Goal: Contribute content: Add original content to the website for others to see

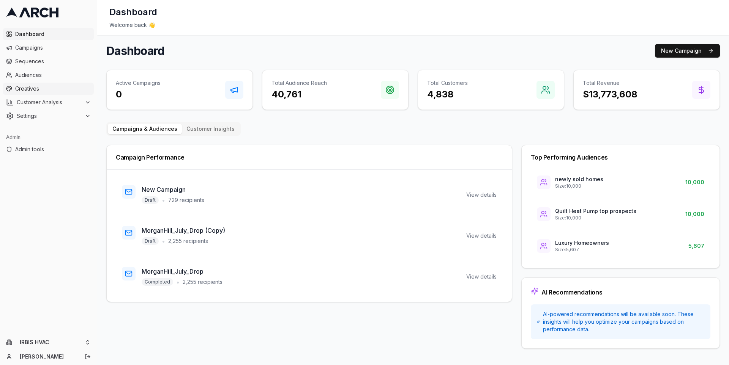
click at [49, 87] on span "Creatives" at bounding box center [53, 89] width 76 height 8
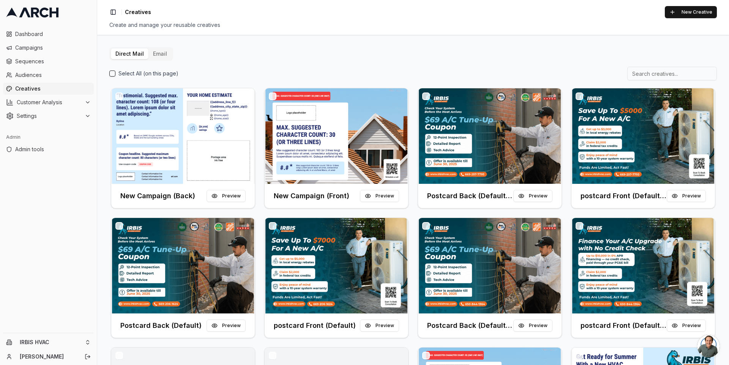
click at [159, 55] on button "Email" at bounding box center [159, 54] width 23 height 11
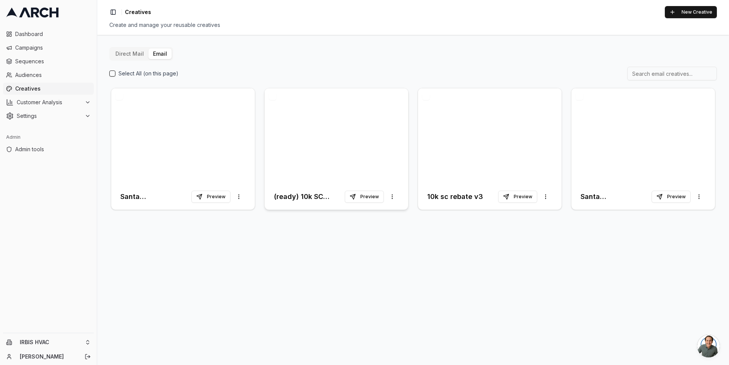
click at [304, 153] on div at bounding box center [335, 136] width 143 height 96
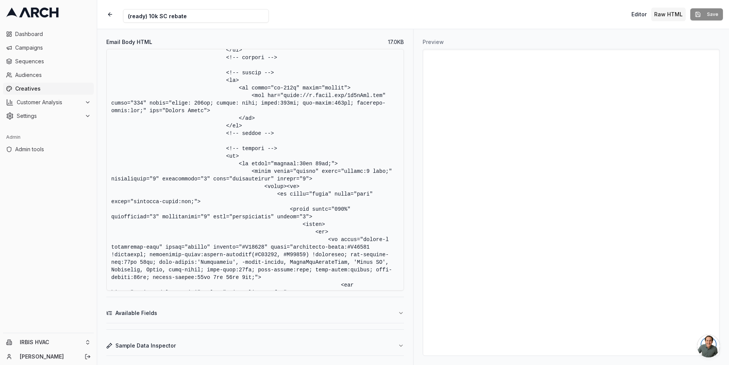
scroll to position [2188, 0]
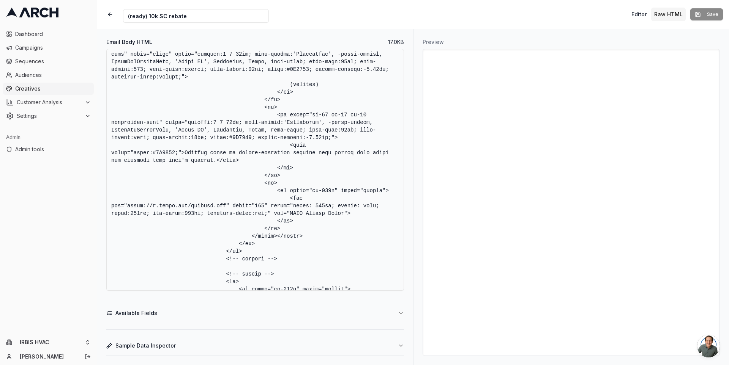
click at [366, 170] on textarea "Email Body HTML" at bounding box center [255, 170] width 298 height 242
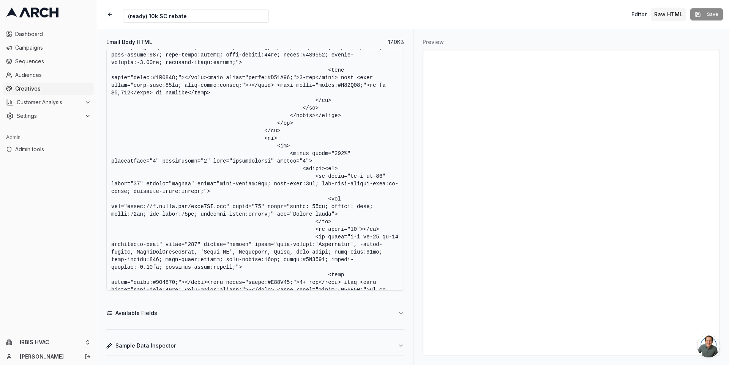
scroll to position [1757, 0]
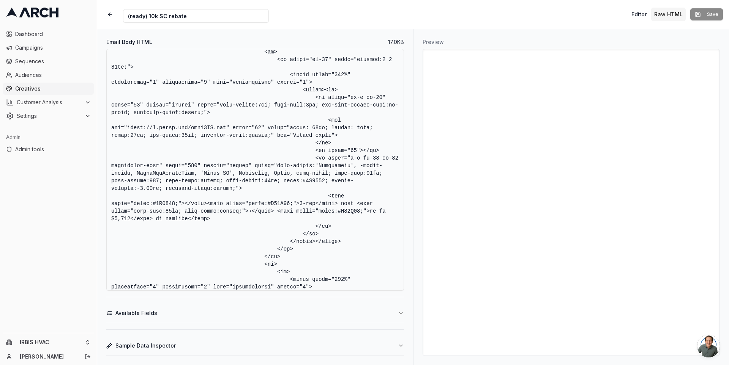
click at [349, 182] on textarea "Email Body HTML" at bounding box center [255, 170] width 298 height 242
click at [293, 161] on textarea "Email Body HTML" at bounding box center [255, 170] width 298 height 242
click at [108, 13] on button "button" at bounding box center [110, 15] width 14 height 14
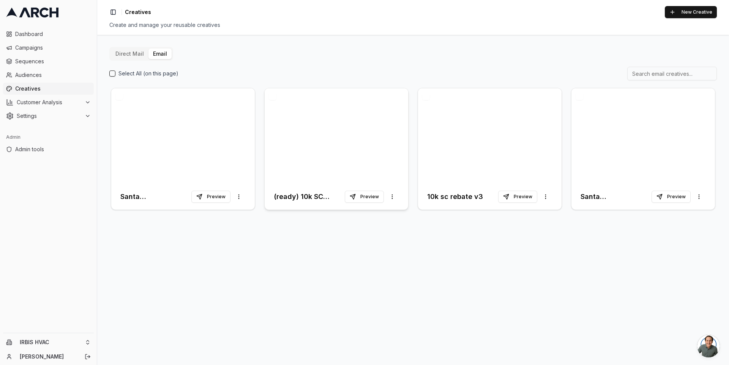
click at [335, 168] on div at bounding box center [335, 136] width 143 height 96
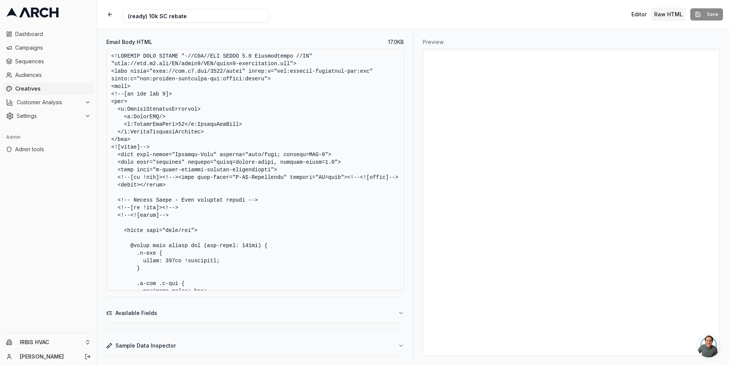
click at [323, 164] on textarea "Email Body HTML" at bounding box center [255, 170] width 298 height 242
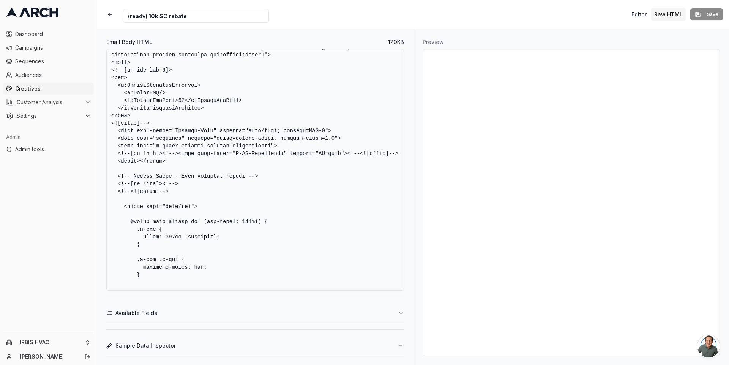
scroll to position [28, 0]
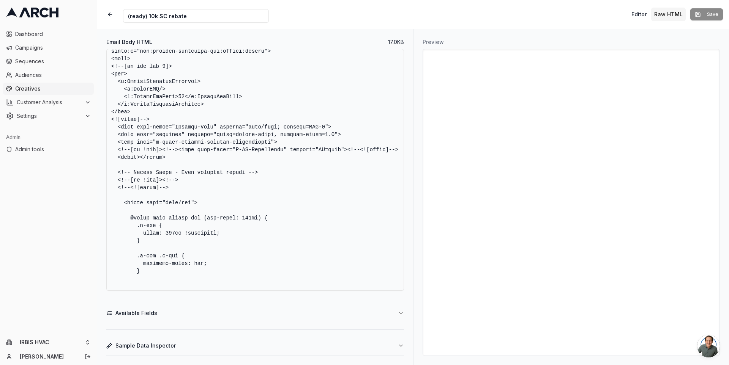
click at [281, 111] on textarea "Email Body HTML" at bounding box center [255, 170] width 298 height 242
click at [111, 11] on button "button" at bounding box center [110, 15] width 14 height 14
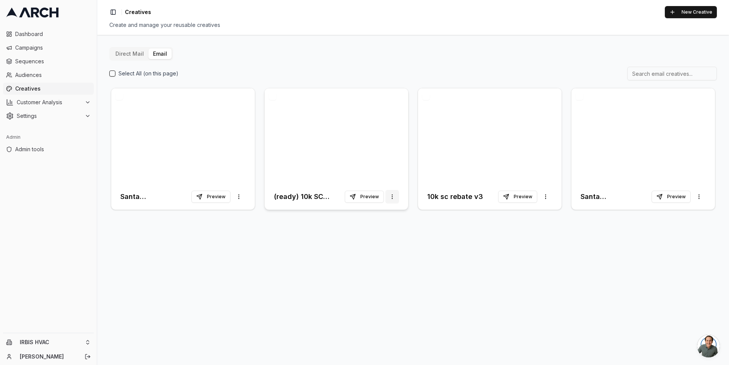
click at [394, 197] on html "Dashboard Campaigns Sequences Audiences Creatives Customer Analysis Settings Ad…" at bounding box center [364, 182] width 729 height 365
click at [381, 213] on span "Duplicate" at bounding box center [379, 213] width 24 height 8
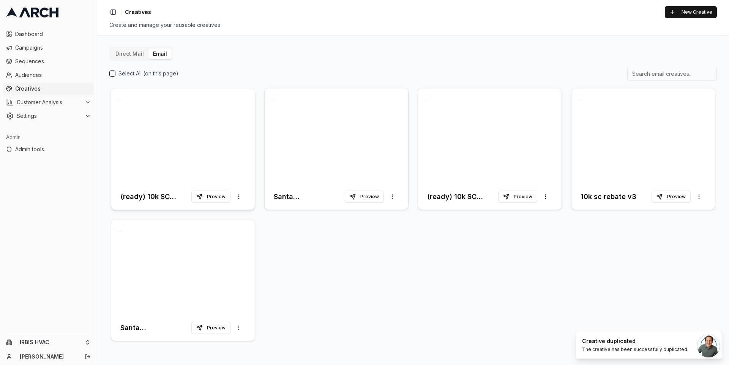
click at [151, 200] on h3 "(ready) 10k SC rebate (Copy)" at bounding box center [155, 197] width 71 height 11
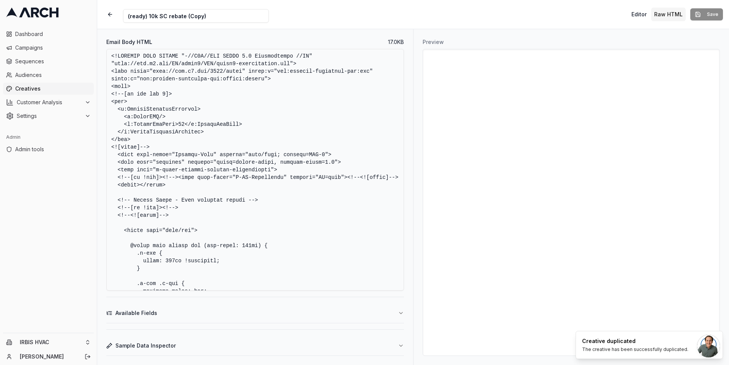
click at [136, 19] on input "(ready) 10k SC rebate (Copy)" at bounding box center [196, 16] width 146 height 14
click at [136, 16] on input "(ready) 10k SC rebate (Copyc" at bounding box center [196, 16] width 146 height 14
click at [205, 16] on input "(copy) 10k SC rebate (Copyc" at bounding box center [196, 16] width 146 height 14
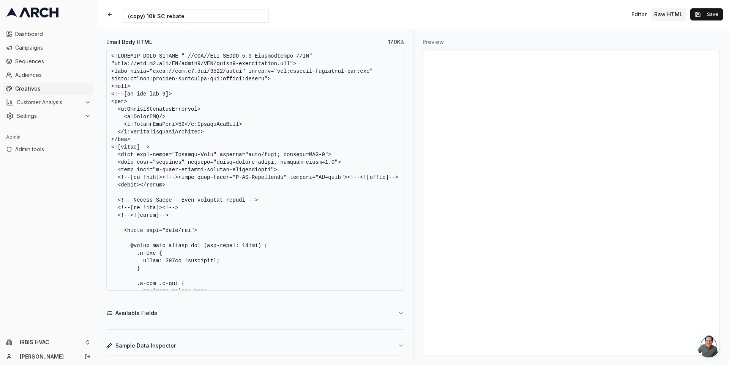
type input "(copy) 10k SC rebate"
click at [337, 175] on textarea "Email Body HTML" at bounding box center [255, 170] width 298 height 242
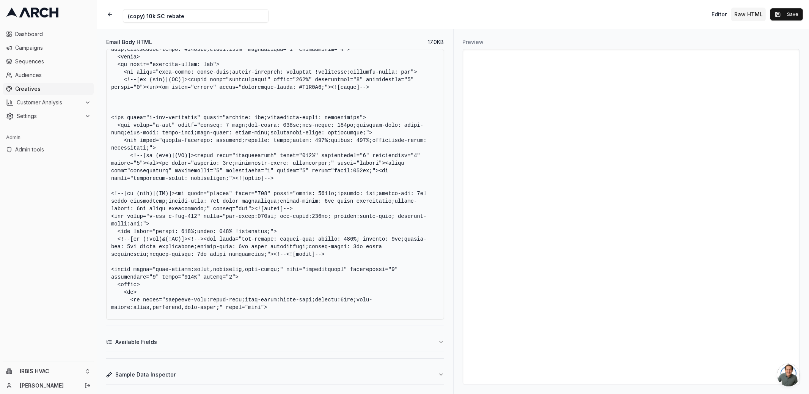
scroll to position [1434, 0]
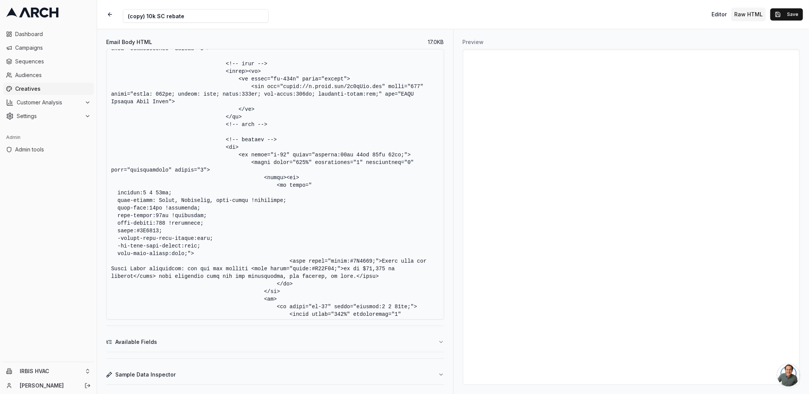
drag, startPoint x: 277, startPoint y: 187, endPoint x: 197, endPoint y: 252, distance: 103.9
click at [197, 252] on textarea "Email Body HTML" at bounding box center [275, 184] width 338 height 271
paste textarea "; font-size:26px; line-height:32px; font-weight:bold; color:#1A6887"
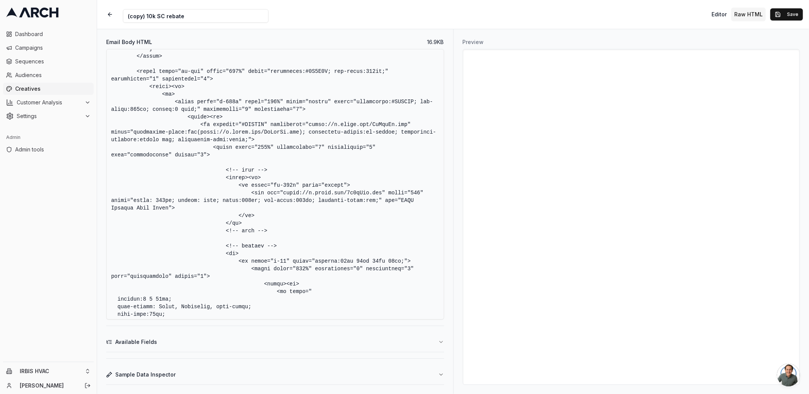
scroll to position [1624, 0]
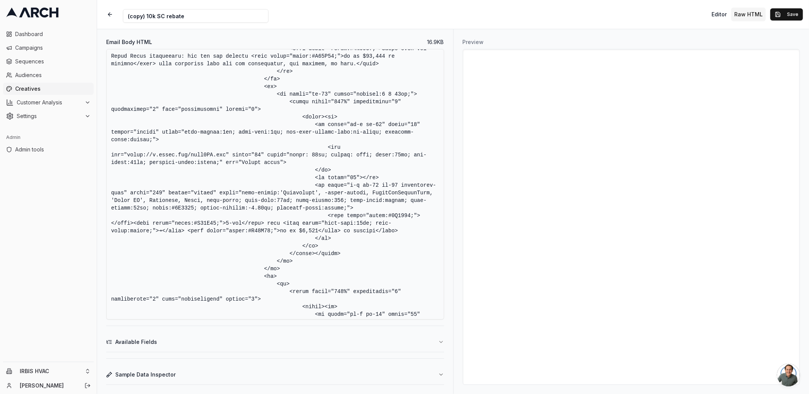
drag, startPoint x: 316, startPoint y: 184, endPoint x: 418, endPoint y: 205, distance: 104.3
click at [418, 205] on textarea "Email Body HTML" at bounding box center [275, 184] width 338 height 271
paste textarea "width="523" valign="middle" style="font-family: Arial, Helvetica, sans-serif; f…"
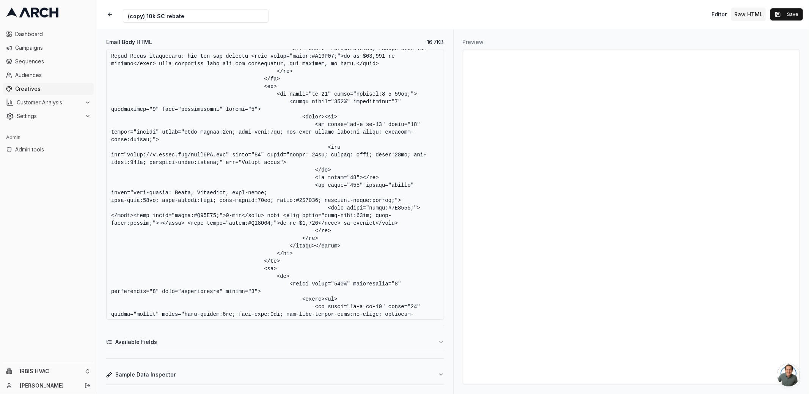
scroll to position [1806, 0]
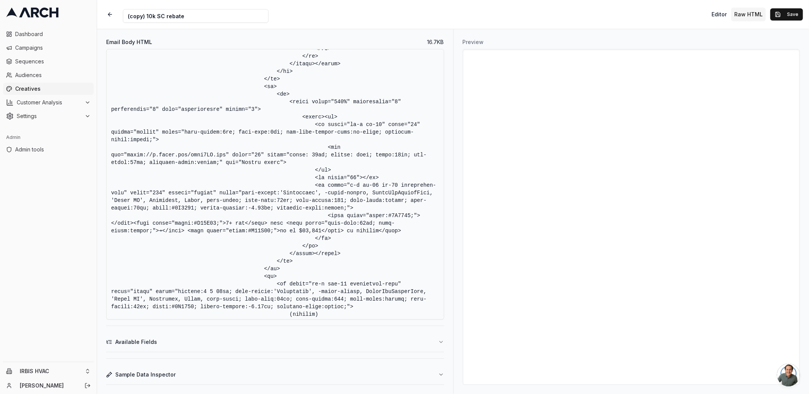
drag, startPoint x: 315, startPoint y: 186, endPoint x: 417, endPoint y: 205, distance: 103.2
click at [417, 205] on textarea "Email Body HTML" at bounding box center [275, 184] width 338 height 271
paste textarea "width="523" valign="middle" style="font-family: Arial, Helvetica, sans-serif; f…"
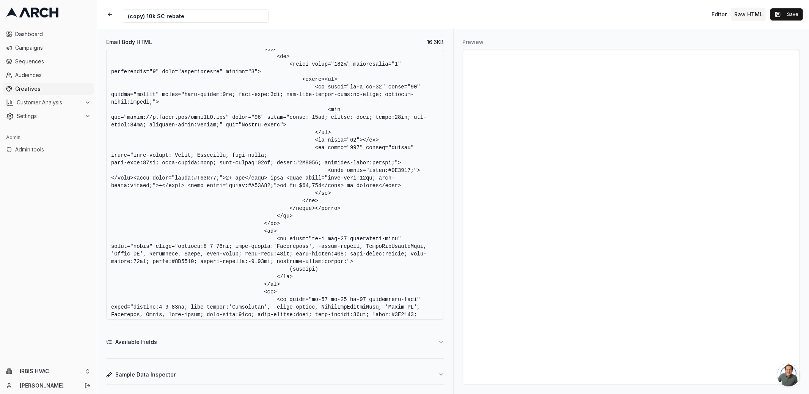
scroll to position [1848, 0]
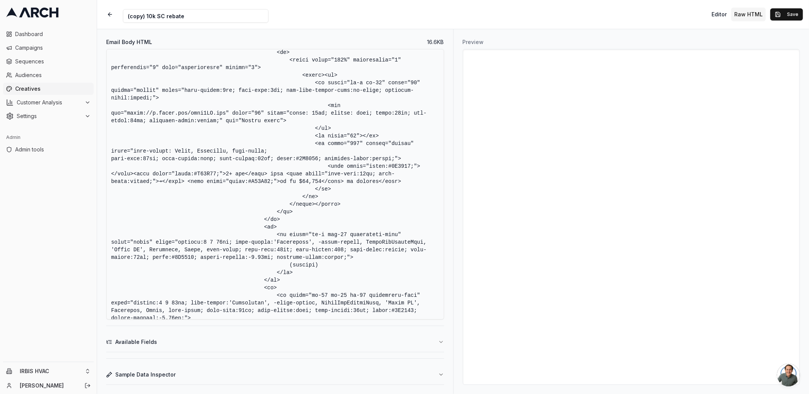
drag, startPoint x: 278, startPoint y: 235, endPoint x: 362, endPoint y: 255, distance: 86.4
click at [362, 255] on textarea "Email Body HTML" at bounding box center [275, 184] width 338 height 271
paste textarea "align="right" style="padding:0 0 27px; font-family: Arial, Helvetica, sans-seri…"
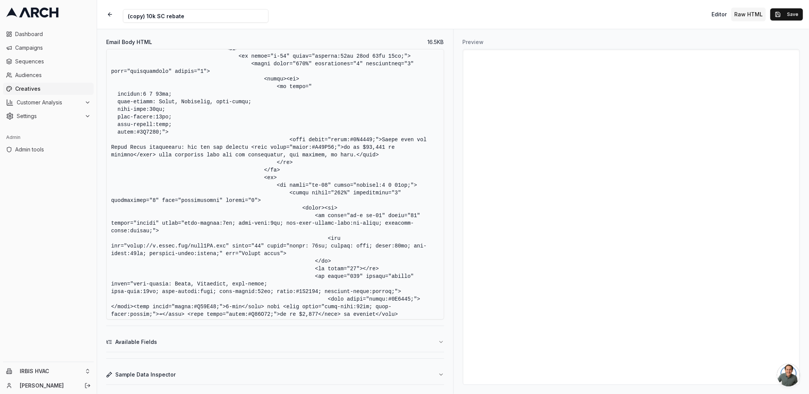
scroll to position [1950, 0]
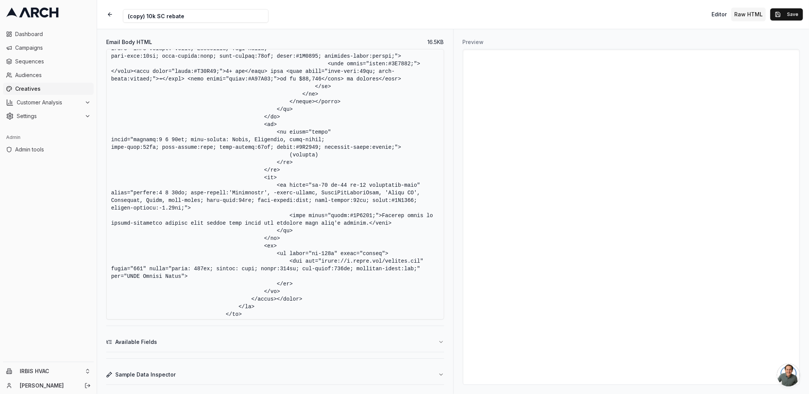
drag, startPoint x: 277, startPoint y: 185, endPoint x: 193, endPoint y: 206, distance: 87.1
click at [193, 206] on textarea "Email Body HTML" at bounding box center [275, 184] width 338 height 271
paste textarea "style="padding:0 0 56px; font-family: Arial, Helvetica, sans-serif; font-size:2…"
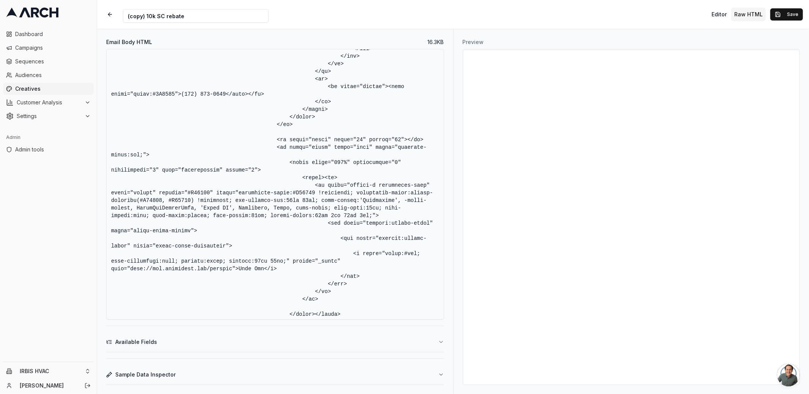
scroll to position [2262, 0]
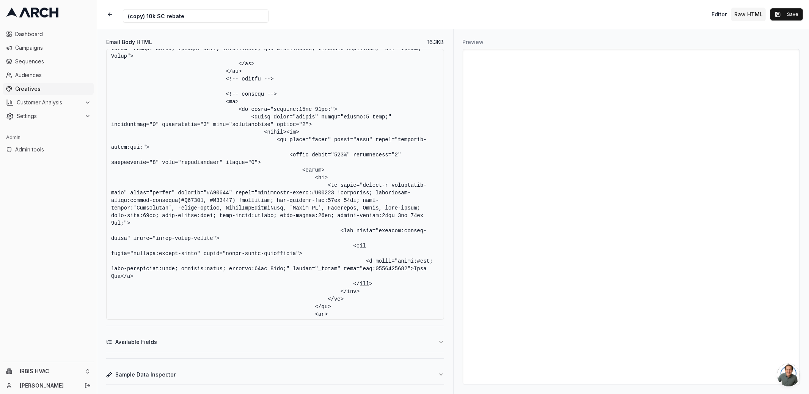
drag, startPoint x: 328, startPoint y: 185, endPoint x: 208, endPoint y: 222, distance: 125.2
click at [208, 222] on textarea "Email Body HTML" at bounding box center [275, 184] width 338 height 271
paste textarea "align="center" bgcolor="#F56706" style="background-color:#F56706; mso-padding-a…"
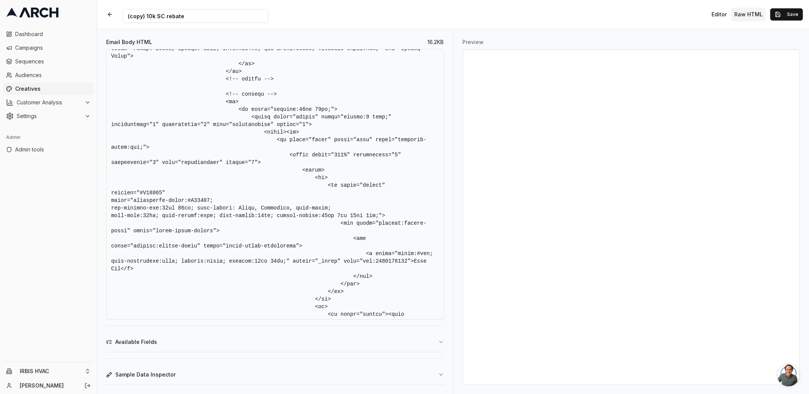
scroll to position [2489, 0]
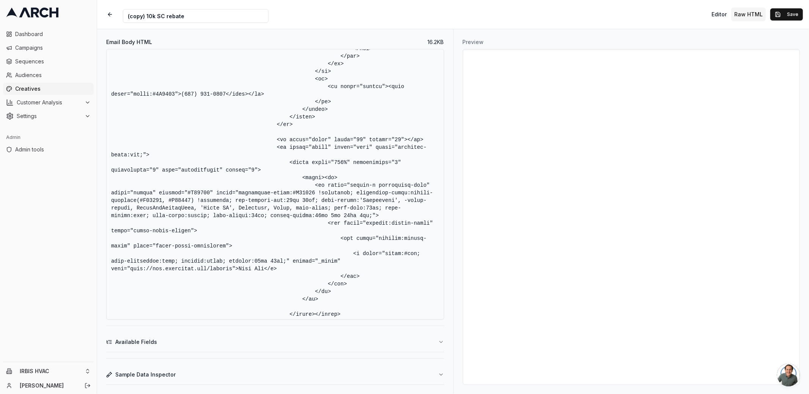
drag, startPoint x: 315, startPoint y: 186, endPoint x: 387, endPoint y: 214, distance: 77.0
click at [387, 214] on textarea "Email Body HTML" at bounding box center [275, 184] width 338 height 271
paste textarea "align="center" bgcolor="#F56706" style="background-color:#F56706; mso-padding-a…"
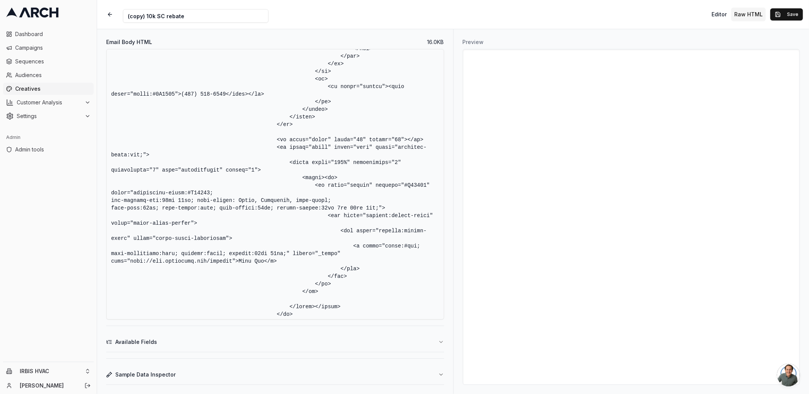
scroll to position [2518, 0]
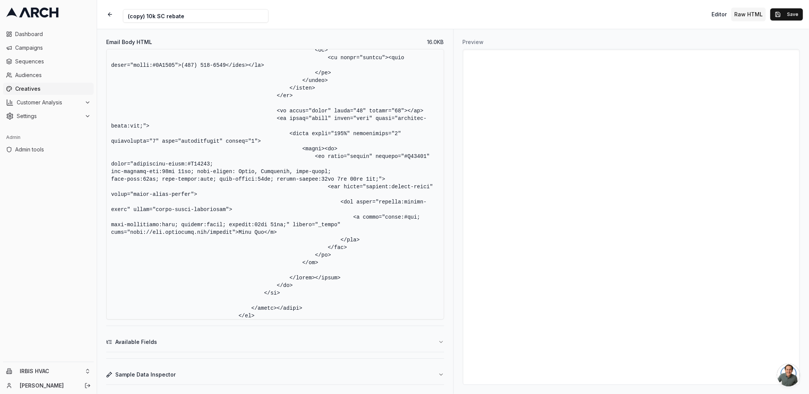
type textarea "<!DOCTYPE HTML PUBLIC "-//W3C//DTD XHTML 1.0 Transitional //EN" "[URL][DOMAIN_N…"
click at [383, 225] on textarea "Email Body HTML" at bounding box center [275, 184] width 338 height 271
click at [728, 9] on button "Save" at bounding box center [787, 14] width 33 height 12
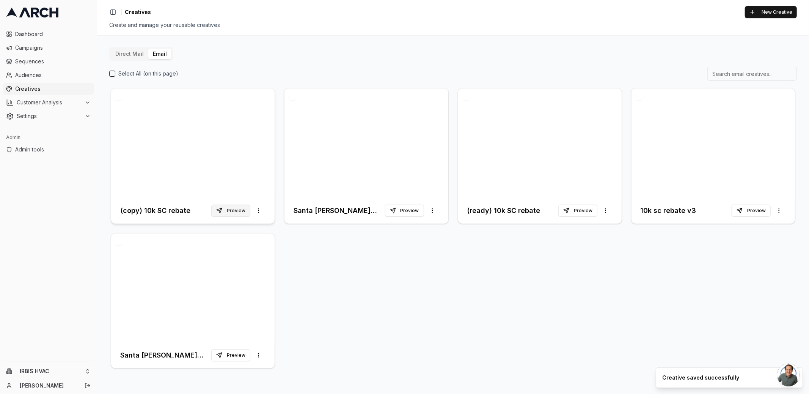
click at [236, 212] on button "Preview" at bounding box center [230, 211] width 39 height 12
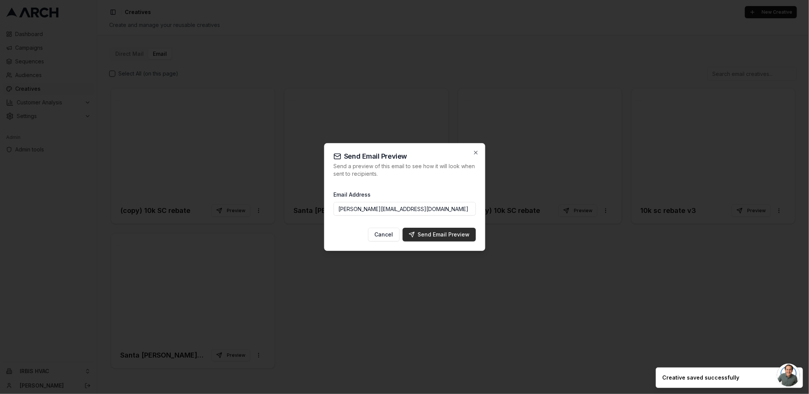
click at [433, 235] on div "Send Email Preview" at bounding box center [439, 235] width 61 height 8
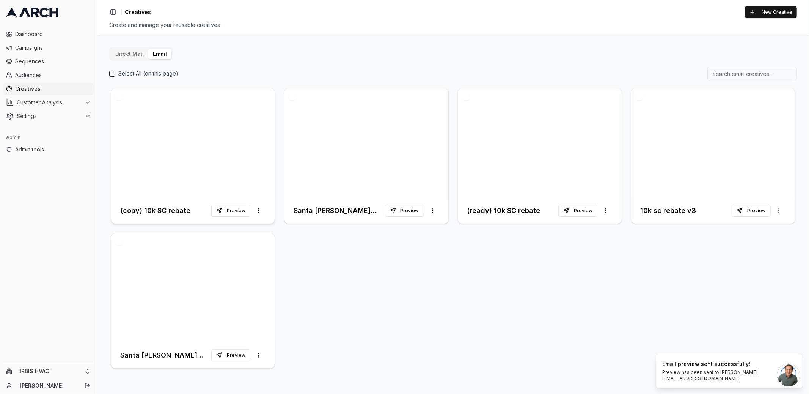
click at [177, 211] on h3 "(copy) 10k SC rebate" at bounding box center [155, 210] width 70 height 11
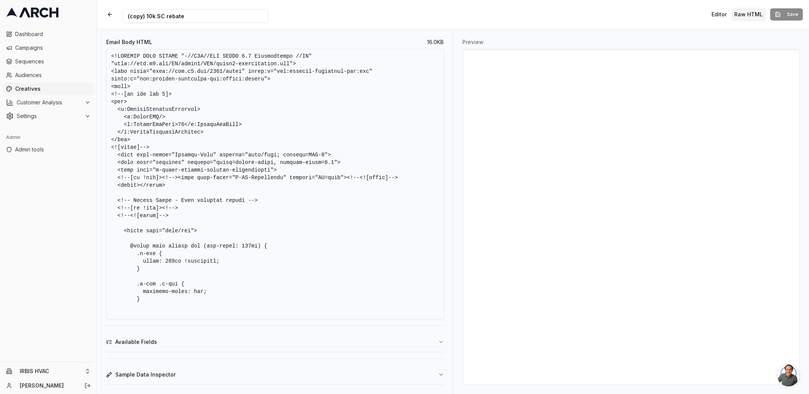
click at [261, 120] on textarea "Email Body HTML" at bounding box center [275, 184] width 338 height 271
click at [306, 151] on textarea "Email Body HTML" at bounding box center [275, 184] width 338 height 271
click at [296, 98] on textarea "Email Body HTML" at bounding box center [275, 184] width 338 height 271
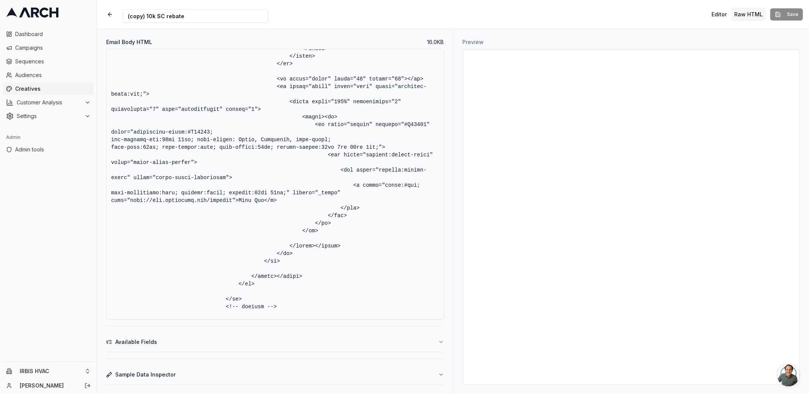
scroll to position [2330, 0]
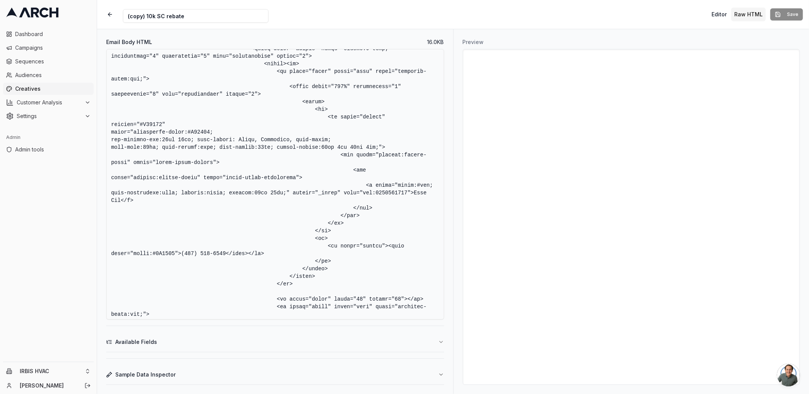
drag, startPoint x: 366, startPoint y: 185, endPoint x: 136, endPoint y: 199, distance: 230.4
click at [136, 199] on textarea "Email Body HTML" at bounding box center [275, 184] width 338 height 271
paste textarea "!important; text-decoration:none !important; display:block; padding:12px 32px;"…"
click at [349, 140] on textarea "Email Body HTML" at bounding box center [275, 184] width 338 height 271
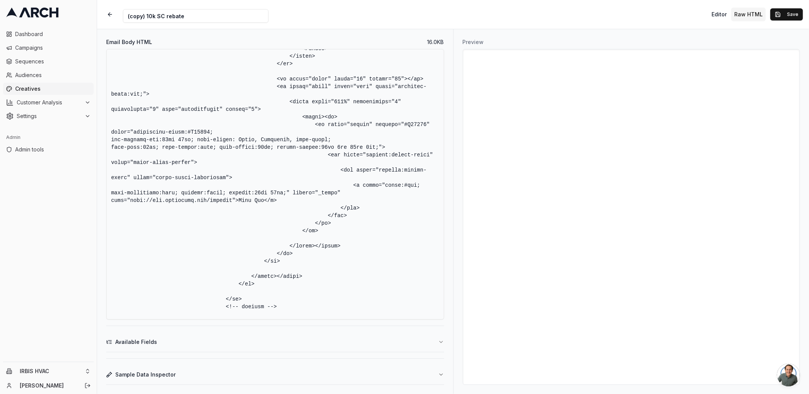
drag, startPoint x: 354, startPoint y: 186, endPoint x: 285, endPoint y: 197, distance: 69.3
click at [285, 197] on textarea "Email Body HTML" at bounding box center [275, 184] width 338 height 271
paste textarea "!important; text-decoration:none !important"
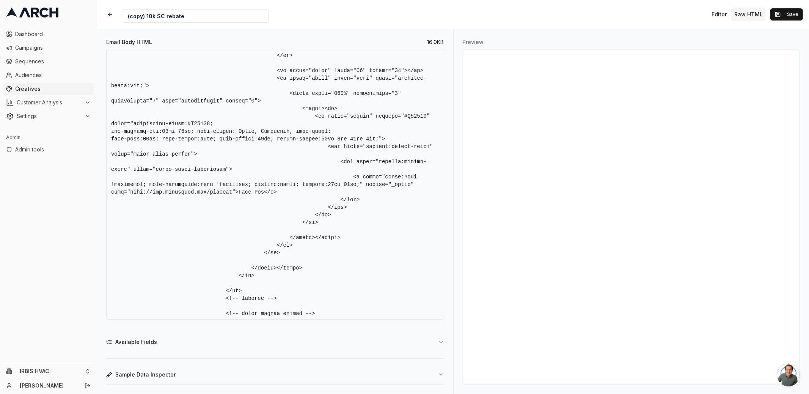
type textarea "<!DOCTYPE HTML PUBLIC "-//W3C//DTD XHTML 1.0 Transitional //EN" "http://www.w3.…"
click at [728, 13] on button "Save" at bounding box center [787, 14] width 33 height 12
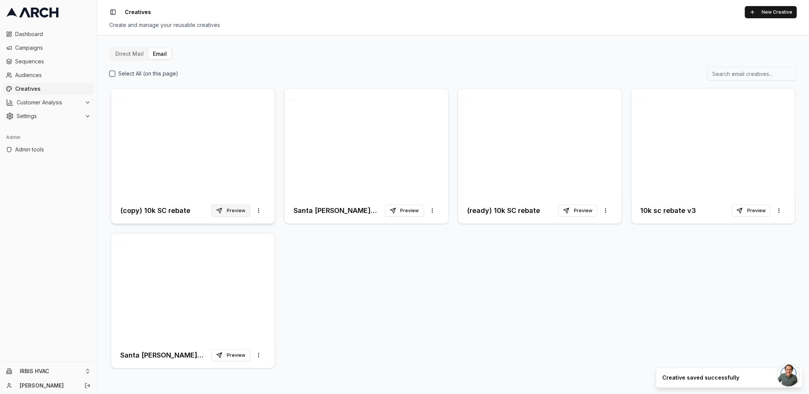
click at [238, 209] on button "Preview" at bounding box center [230, 211] width 39 height 12
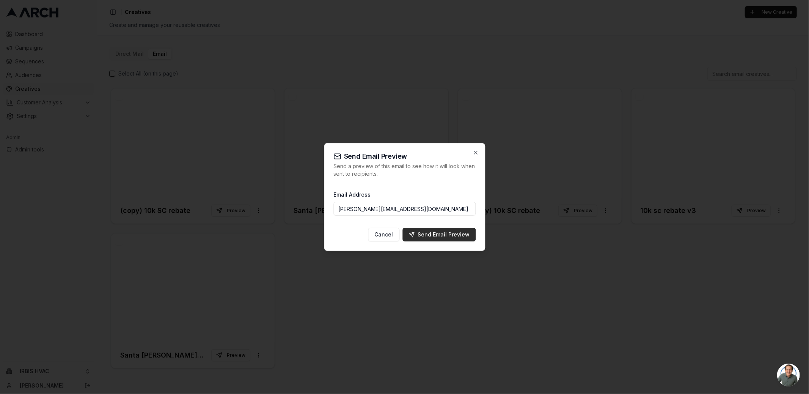
click at [429, 235] on div "Send Email Preview" at bounding box center [439, 235] width 61 height 8
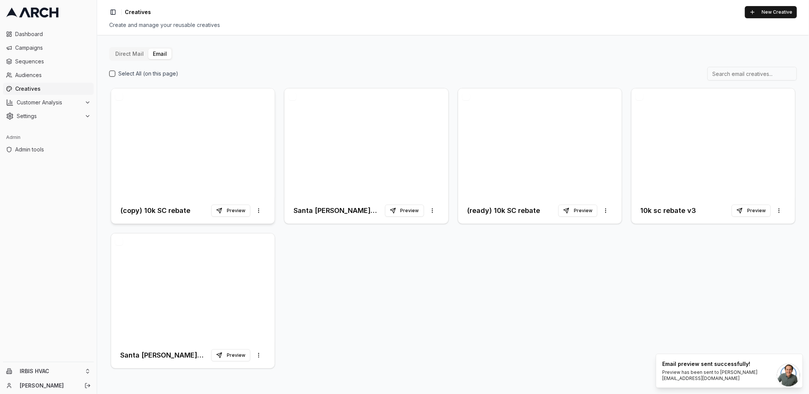
click at [220, 163] on div at bounding box center [193, 142] width 164 height 109
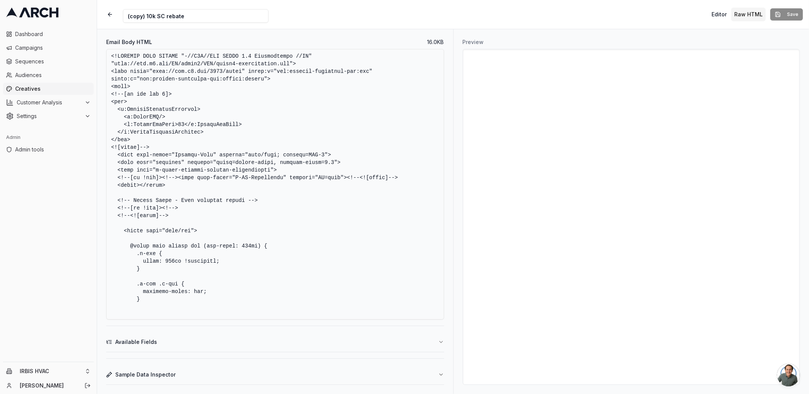
click at [307, 169] on textarea "Email Body HTML" at bounding box center [275, 184] width 338 height 271
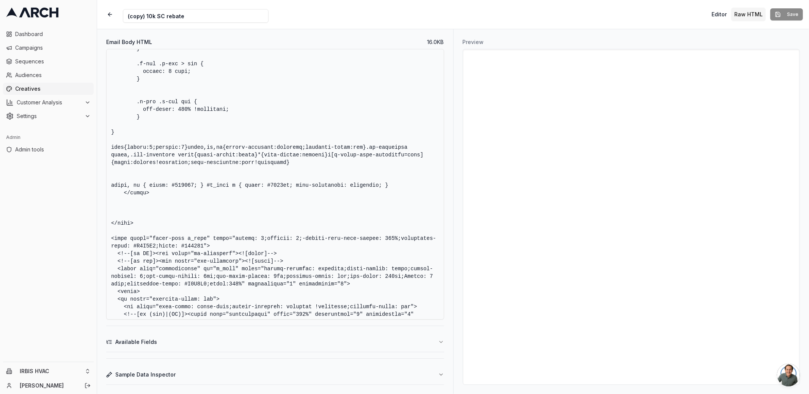
click at [225, 186] on textarea "Email Body HTML" at bounding box center [275, 184] width 338 height 271
drag, startPoint x: 207, startPoint y: 185, endPoint x: 395, endPoint y: 186, distance: 188.6
click at [395, 186] on textarea "Email Body HTML" at bounding box center [275, 184] width 338 height 271
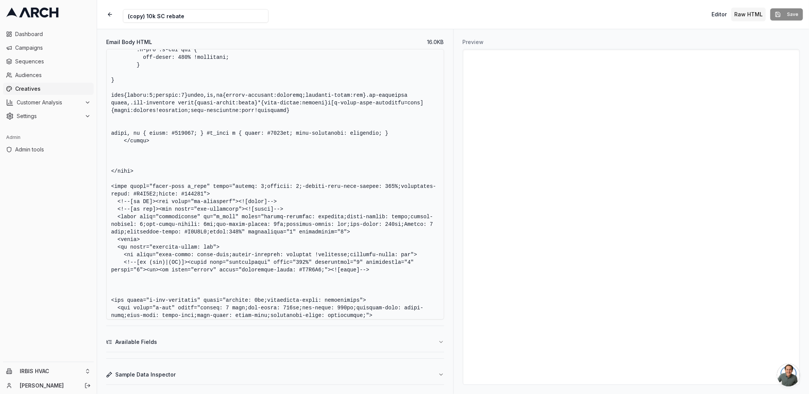
scroll to position [493, 0]
click at [215, 133] on textarea "Email Body HTML" at bounding box center [275, 184] width 338 height 271
drag, startPoint x: 206, startPoint y: 133, endPoint x: 396, endPoint y: 129, distance: 189.4
click at [396, 129] on textarea "Email Body HTML" at bounding box center [275, 184] width 338 height 271
click at [198, 185] on textarea "Email Body HTML" at bounding box center [275, 184] width 338 height 271
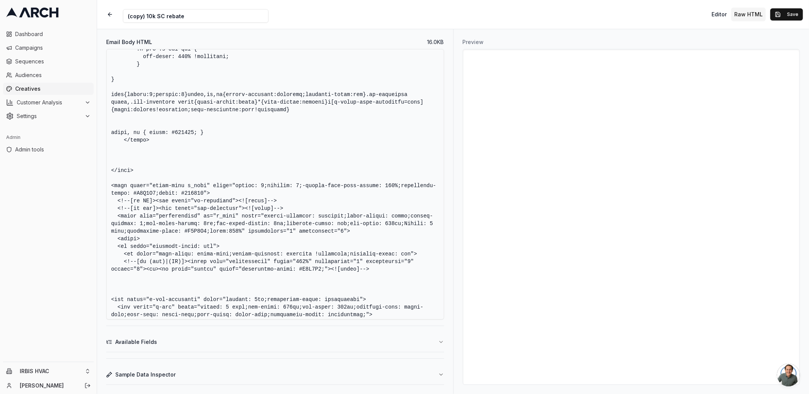
click at [198, 185] on textarea "Email Body HTML" at bounding box center [275, 184] width 338 height 271
click at [122, 193] on textarea "Email Body HTML" at bounding box center [275, 184] width 338 height 271
click at [211, 190] on textarea "Email Body HTML" at bounding box center [275, 184] width 338 height 271
type textarea "<!DOCTYPE HTML PUBLIC "-//W3C//DTD XHTML 1.0 Transitional //EN" "http://www.w3.…"
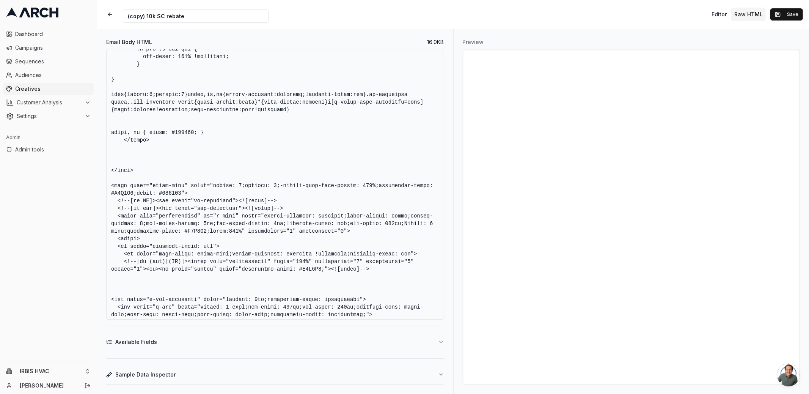
click at [224, 216] on textarea "Email Body HTML" at bounding box center [275, 184] width 338 height 271
click at [294, 182] on textarea "Email Body HTML" at bounding box center [275, 184] width 338 height 271
click at [728, 13] on button "Save" at bounding box center [787, 14] width 33 height 12
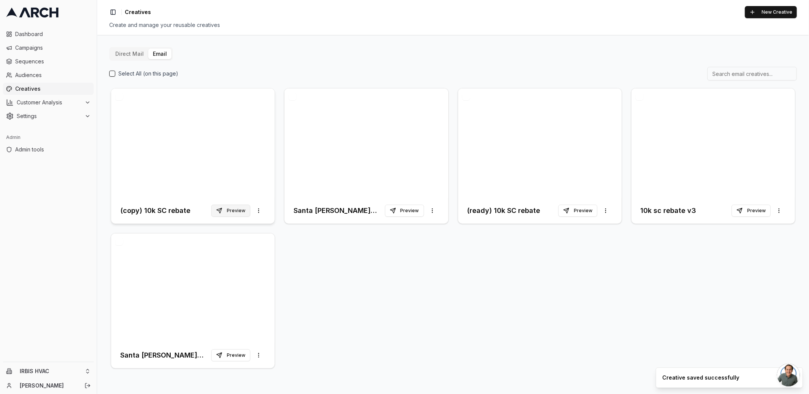
click at [232, 214] on button "Preview" at bounding box center [230, 211] width 39 height 12
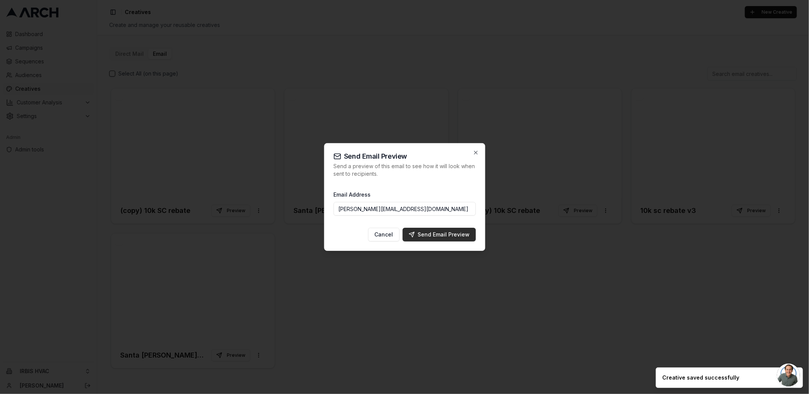
click at [430, 233] on div "Send Email Preview" at bounding box center [439, 235] width 61 height 8
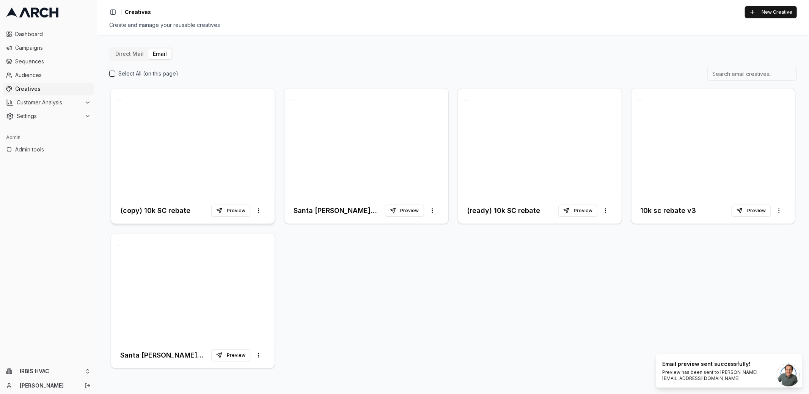
click at [215, 163] on div at bounding box center [193, 142] width 164 height 109
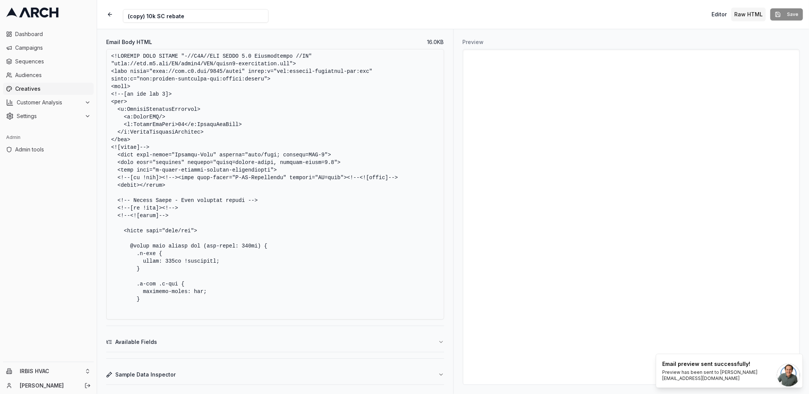
click at [301, 159] on textarea "Email Body HTML" at bounding box center [275, 184] width 338 height 271
click at [318, 225] on textarea "Email Body HTML" at bounding box center [275, 184] width 338 height 271
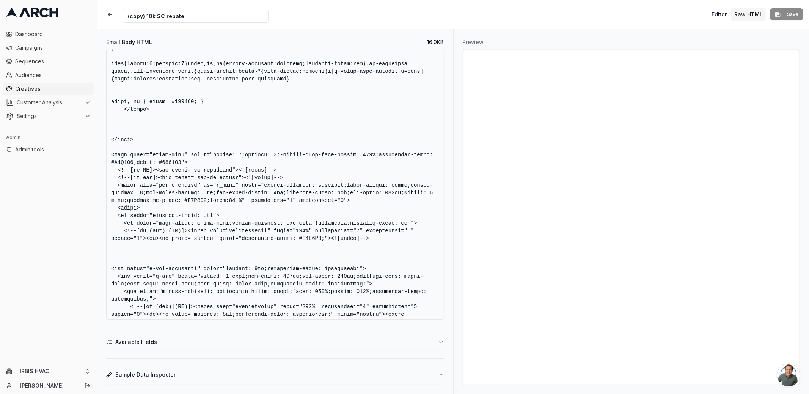
click at [261, 127] on textarea "Email Body HTML" at bounding box center [275, 184] width 338 height 271
click at [213, 101] on textarea "Email Body HTML" at bounding box center [275, 184] width 338 height 271
paste textarea "#u_body a { color: #0000ee; text-decoration: underline; } #u_body .button-link …"
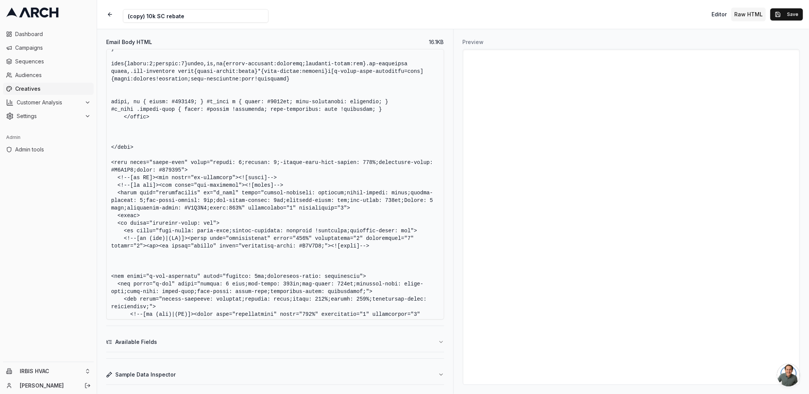
click at [190, 162] on textarea "Email Body HTML" at bounding box center [275, 184] width 338 height 271
click at [299, 144] on textarea "Email Body HTML" at bounding box center [275, 184] width 338 height 271
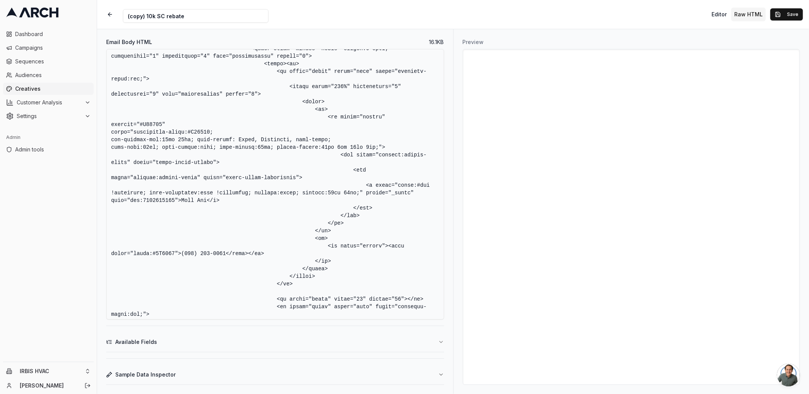
click at [377, 185] on textarea "Email Body HTML" at bounding box center [275, 184] width 338 height 271
paste textarea "class="button-link""
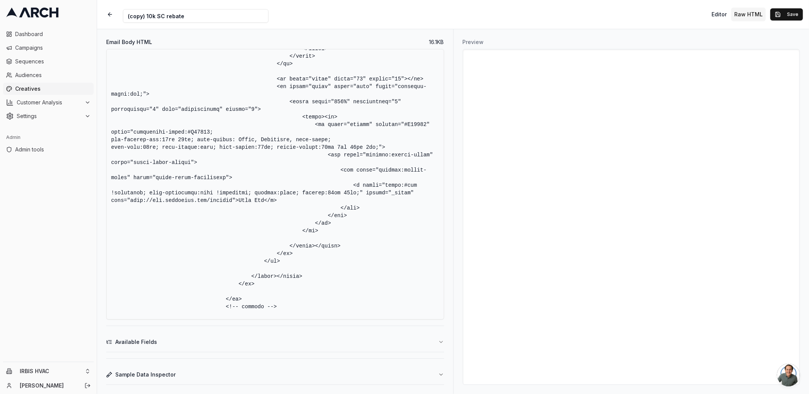
click at [364, 186] on textarea "Email Body HTML" at bounding box center [275, 184] width 338 height 271
paste textarea "class="button-link""
type textarea "<!DOCTYPE HTML PUBLIC "-//W3C//DTD XHTML 1.0 Transitional //EN" "http://www.w3.…"
click at [383, 132] on textarea "Email Body HTML" at bounding box center [275, 184] width 338 height 271
click at [728, 15] on button "Save" at bounding box center [787, 14] width 33 height 12
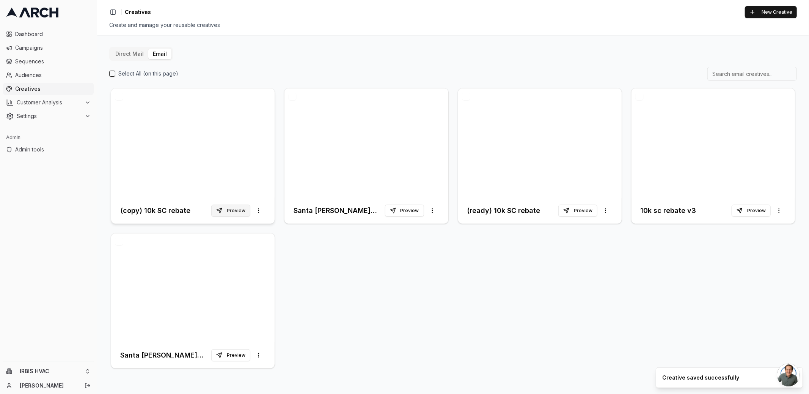
click at [230, 210] on button "Preview" at bounding box center [230, 211] width 39 height 12
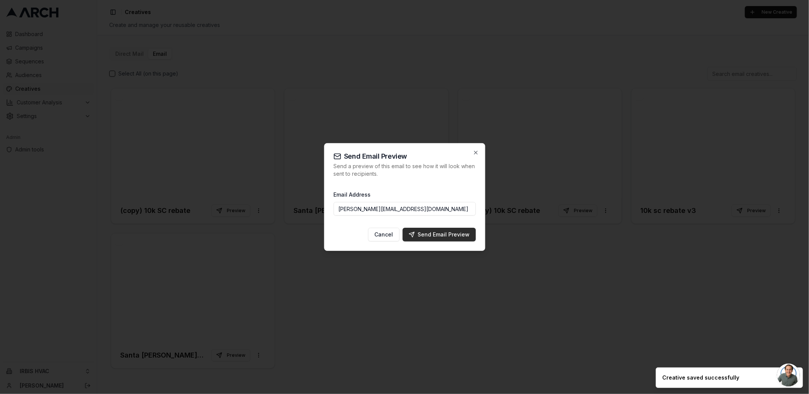
click at [444, 235] on div "Send Email Preview" at bounding box center [439, 235] width 61 height 8
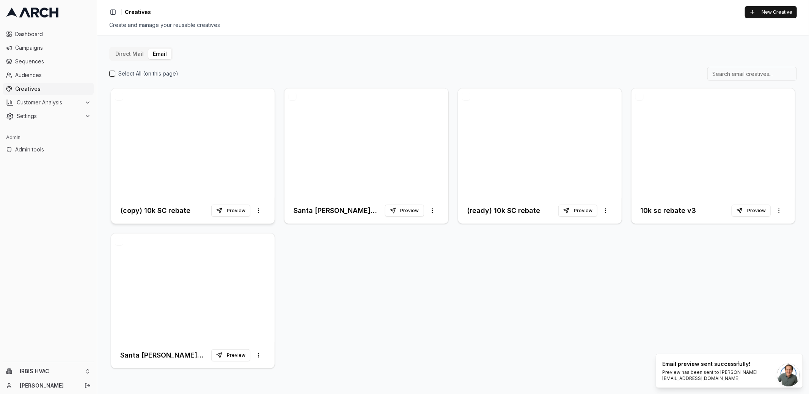
click at [197, 164] on div at bounding box center [193, 142] width 164 height 109
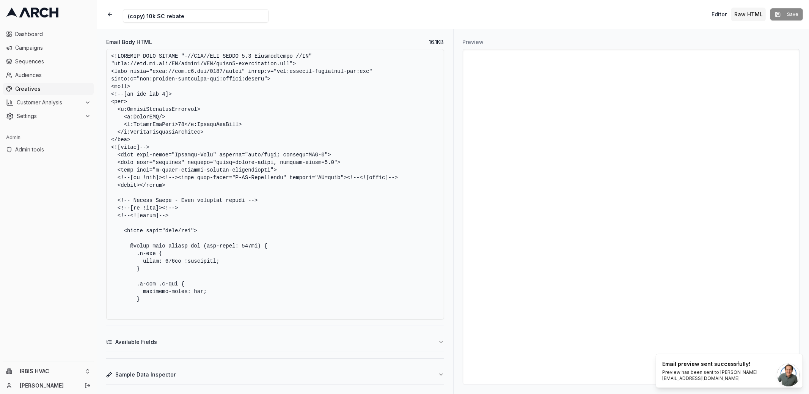
click at [395, 162] on textarea "Email Body HTML" at bounding box center [275, 184] width 338 height 271
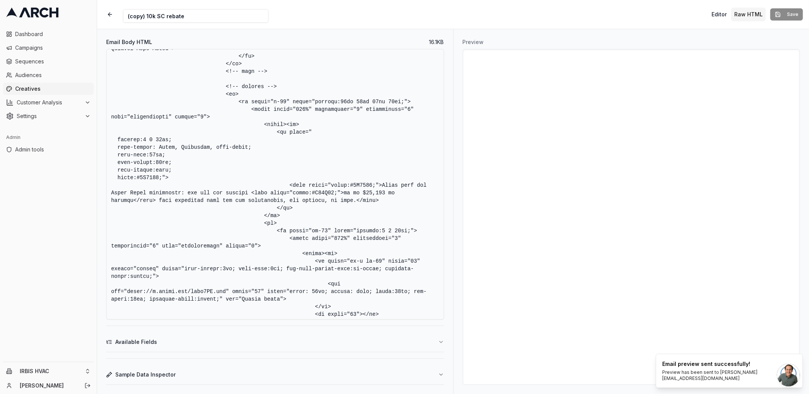
scroll to position [1654, 0]
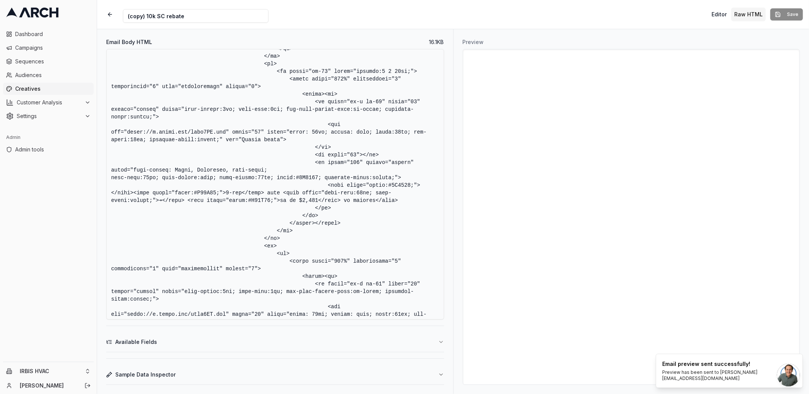
click at [341, 189] on textarea "Email Body HTML" at bounding box center [275, 184] width 338 height 271
drag, startPoint x: 327, startPoint y: 187, endPoint x: 403, endPoint y: 198, distance: 76.3
click at [403, 198] on textarea "Email Body HTML" at bounding box center [275, 184] width 338 height 271
paste textarea "2-ton</span> unit <span style="font-size:18px; color:#1A6887;">➔</span> <span s…"
click at [208, 198] on textarea "Email Body HTML" at bounding box center [275, 184] width 338 height 271
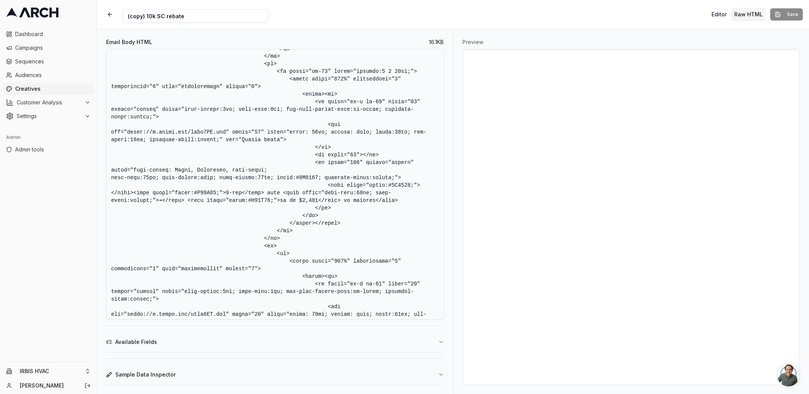
click at [399, 184] on textarea "Email Body HTML" at bounding box center [275, 184] width 338 height 271
click at [204, 192] on textarea "Email Body HTML" at bounding box center [275, 184] width 338 height 271
click at [329, 186] on textarea "Email Body HTML" at bounding box center [275, 184] width 338 height 271
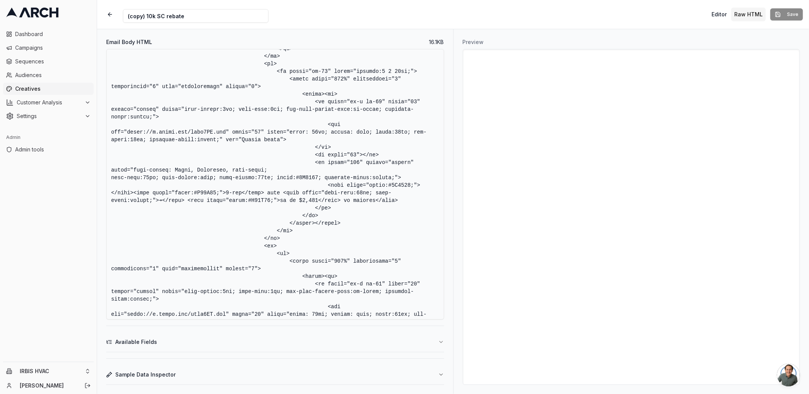
drag, startPoint x: 328, startPoint y: 186, endPoint x: 133, endPoint y: 195, distance: 195.3
click at [133, 195] on textarea "Email Body HTML" at bounding box center [275, 184] width 338 height 271
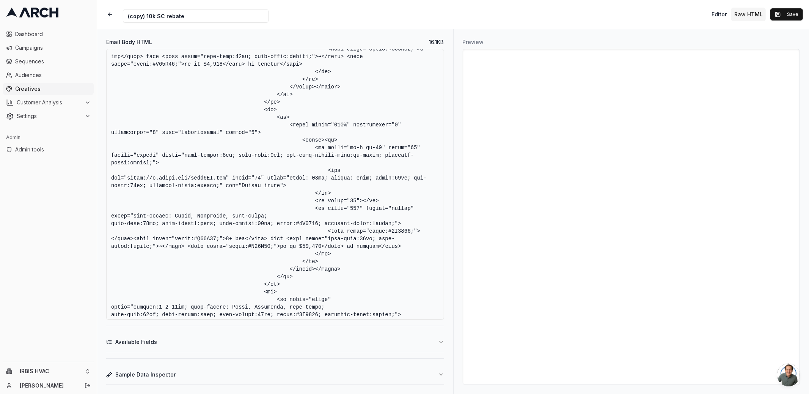
scroll to position [1793, 0]
drag, startPoint x: 328, startPoint y: 228, endPoint x: 134, endPoint y: 236, distance: 194.1
click at [134, 236] on textarea "Email Body HTML" at bounding box center [275, 184] width 338 height 271
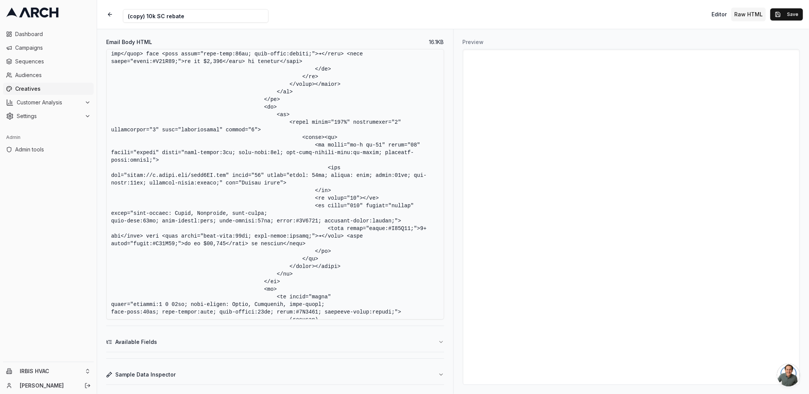
click at [368, 246] on textarea "Email Body HTML" at bounding box center [275, 184] width 338 height 271
type textarea "<!DOCTYPE HTML PUBLIC "-//W3C//DTD XHTML 1.0 Transitional //EN" "http://www.w3.…"
click at [728, 12] on button "Save" at bounding box center [787, 14] width 33 height 12
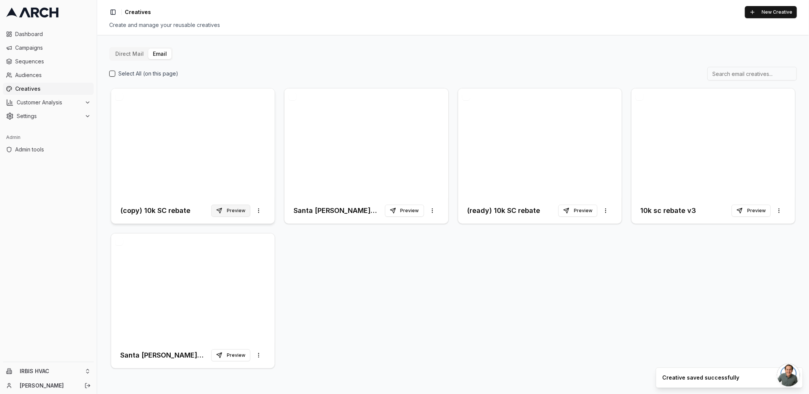
click at [244, 208] on button "Preview" at bounding box center [230, 211] width 39 height 12
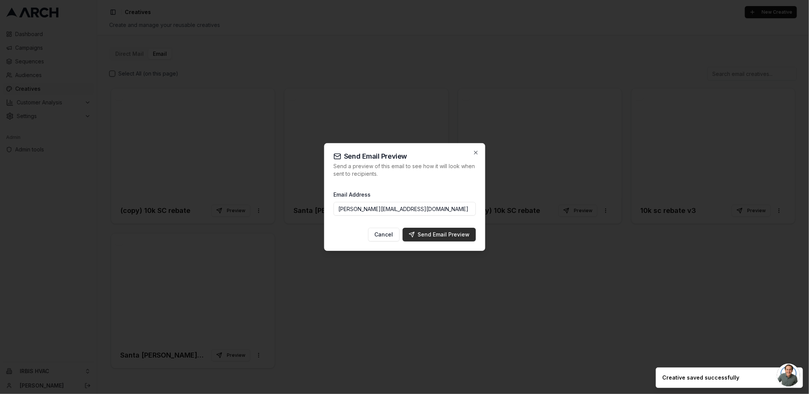
click at [439, 233] on div "Send Email Preview" at bounding box center [439, 235] width 61 height 8
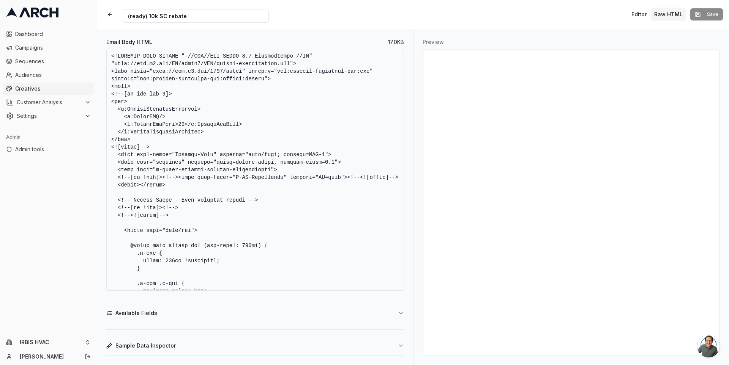
click at [35, 90] on span "Creatives" at bounding box center [53, 89] width 76 height 8
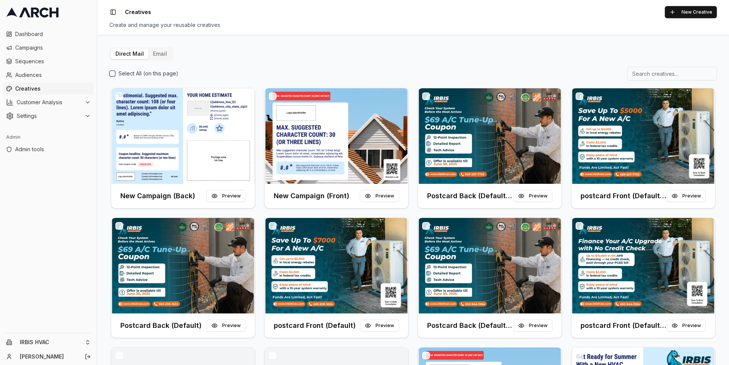
click at [160, 54] on button "Email" at bounding box center [159, 54] width 23 height 11
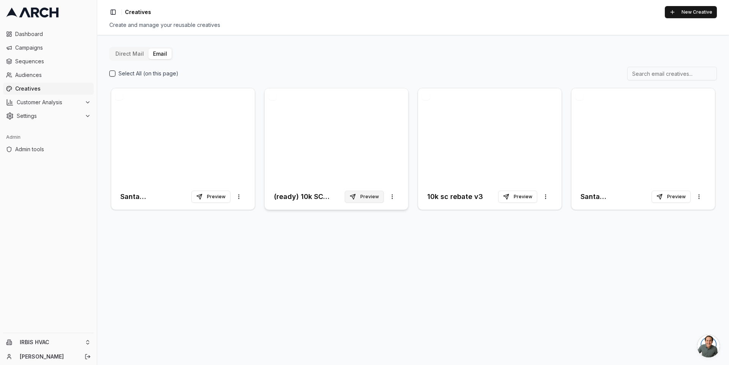
click at [370, 195] on button "Preview" at bounding box center [364, 197] width 39 height 12
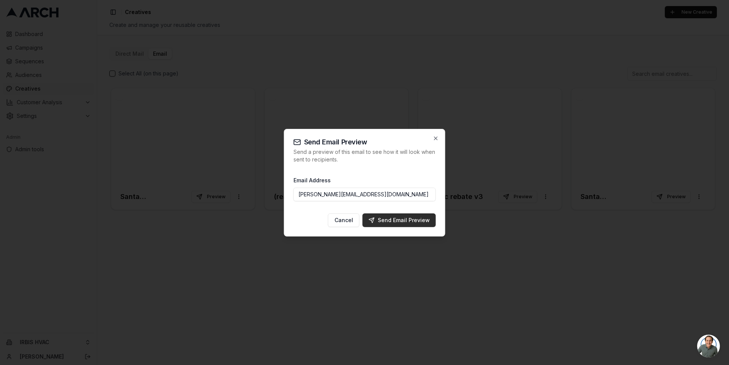
click at [395, 220] on div "Send Email Preview" at bounding box center [398, 221] width 61 height 8
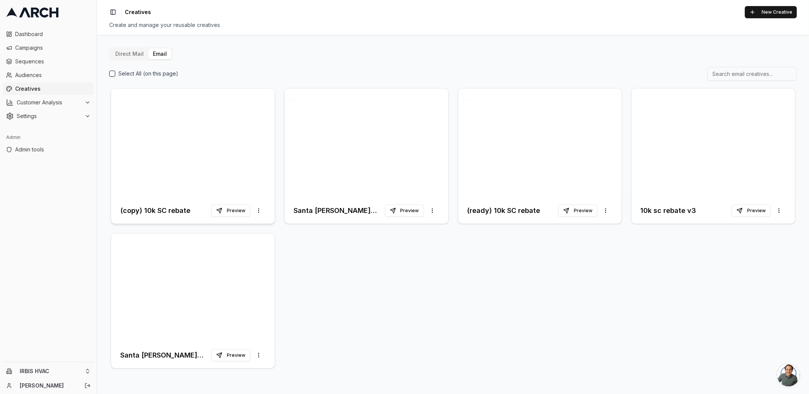
click at [205, 177] on div at bounding box center [193, 142] width 164 height 109
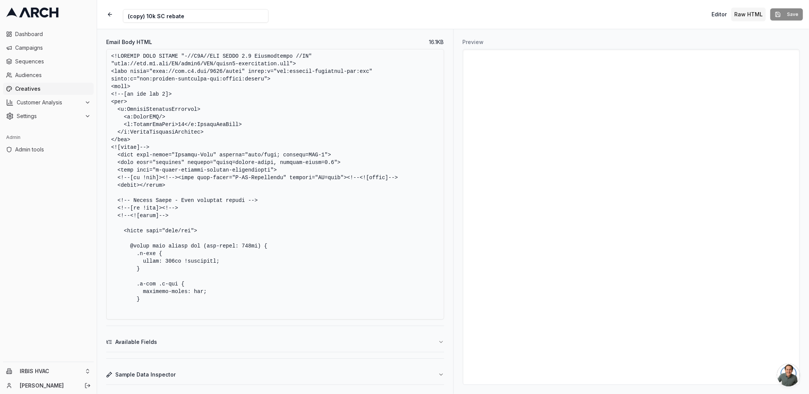
click at [346, 207] on textarea "Email Body HTML" at bounding box center [275, 184] width 338 height 271
click at [107, 13] on button "button" at bounding box center [110, 15] width 14 height 14
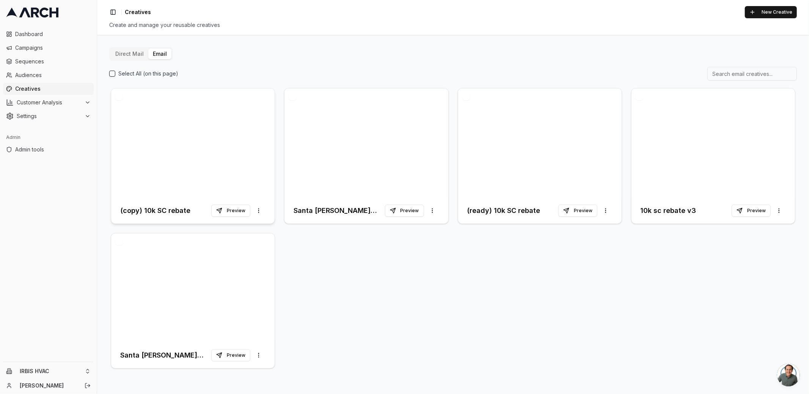
click at [212, 150] on div at bounding box center [193, 142] width 164 height 109
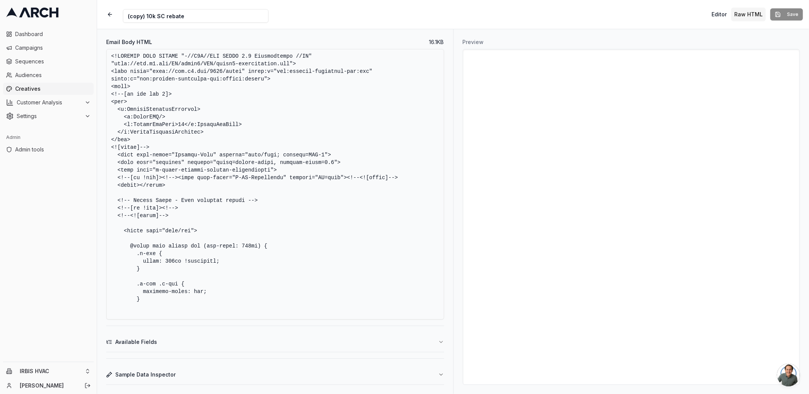
click at [319, 213] on textarea "Email Body HTML" at bounding box center [275, 184] width 338 height 271
click at [353, 244] on textarea "Email Body HTML" at bounding box center [275, 184] width 338 height 271
click at [349, 144] on textarea "Email Body HTML" at bounding box center [275, 184] width 338 height 271
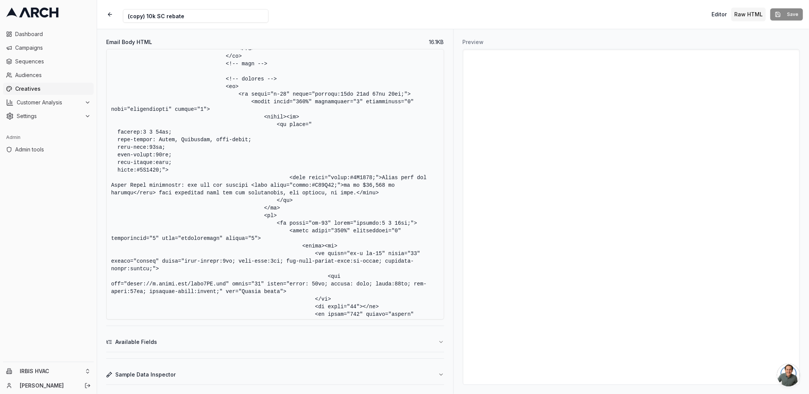
scroll to position [1654, 0]
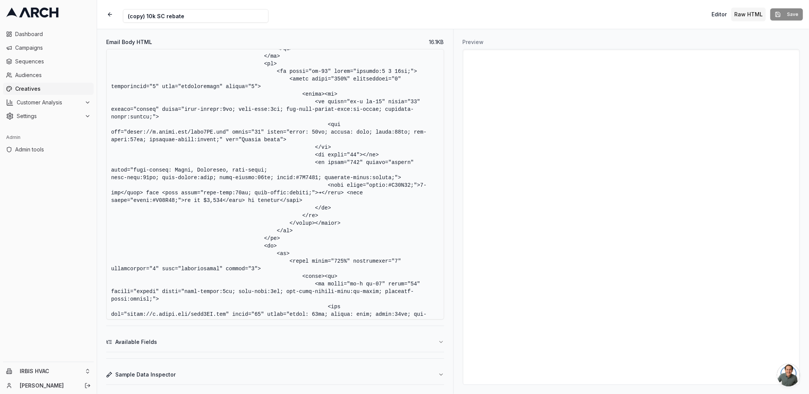
click at [387, 190] on textarea "Email Body HTML" at bounding box center [275, 184] width 338 height 271
drag, startPoint x: 328, startPoint y: 184, endPoint x: 312, endPoint y: 200, distance: 22.5
click at [312, 200] on textarea "Email Body HTML" at bounding box center [275, 184] width 338 height 271
paste textarea "<span style="color:#1A6887;">unit</span> <span style="font-size:18px; color:#1A…"
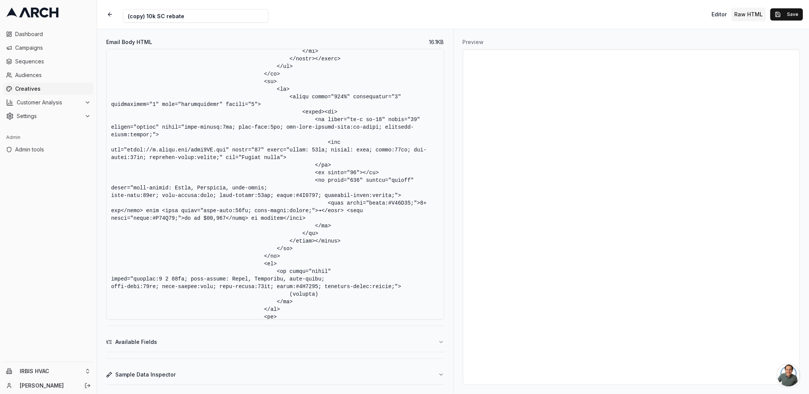
scroll to position [1829, 0]
drag, startPoint x: 328, startPoint y: 200, endPoint x: 312, endPoint y: 214, distance: 20.7
click at [312, 214] on textarea "Email Body HTML" at bounding box center [275, 184] width 338 height 271
paste textarea "<span style="color:#1A6887;">unit</span> <span style="font-size:18px; color:#1A…"
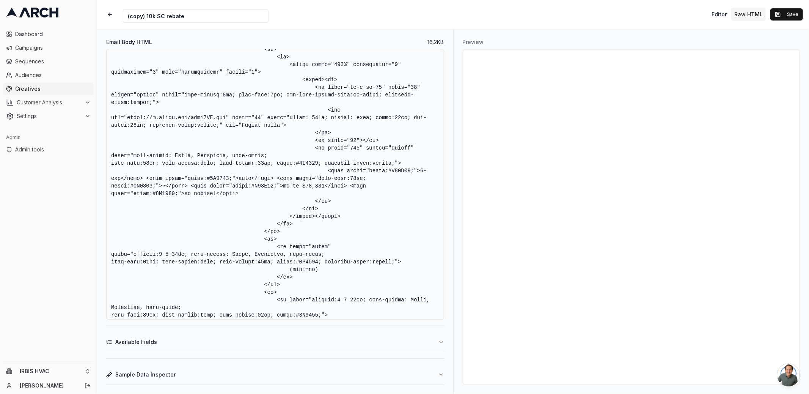
scroll to position [1859, 0]
type textarea "<!DOCTYPE HTML PUBLIC "-//W3C//DTD XHTML 1.0 Transitional //EN" "http://www.w3.…"
click at [785, 14] on button "Save" at bounding box center [787, 14] width 33 height 12
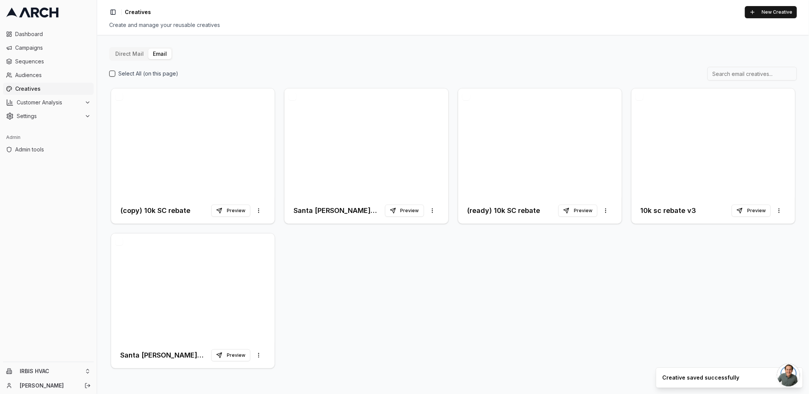
click at [312, 259] on div "(copy) 10k SC rebate Preview More options Santa Clara Rebate - 2nd follow up Pr…" at bounding box center [453, 228] width 688 height 283
click at [238, 212] on button "Preview" at bounding box center [230, 211] width 39 height 12
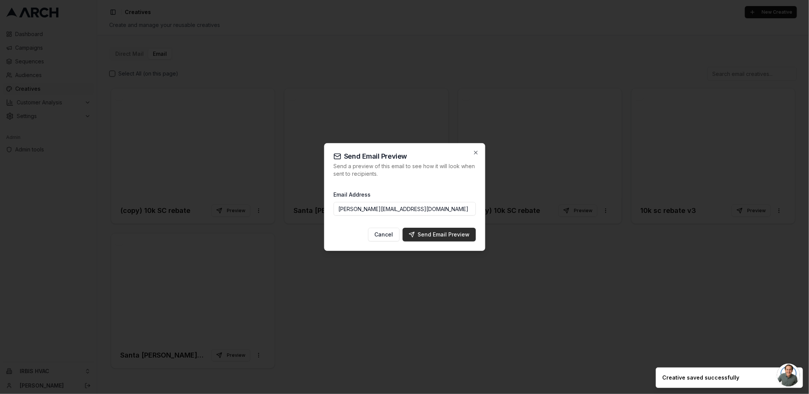
click at [436, 235] on div "Send Email Preview" at bounding box center [439, 235] width 61 height 8
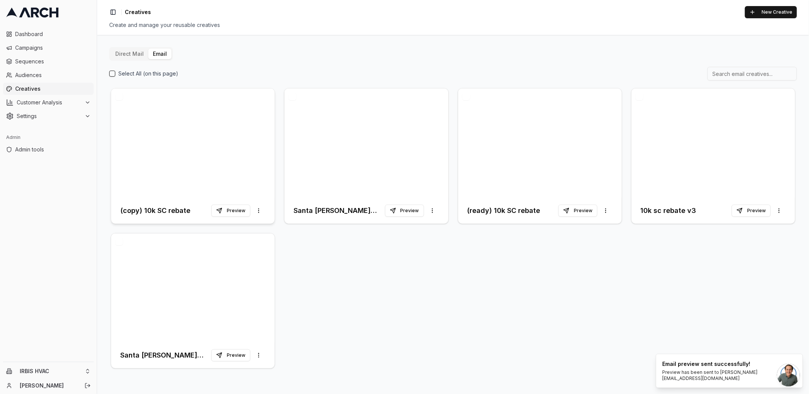
click at [199, 148] on div at bounding box center [193, 142] width 164 height 109
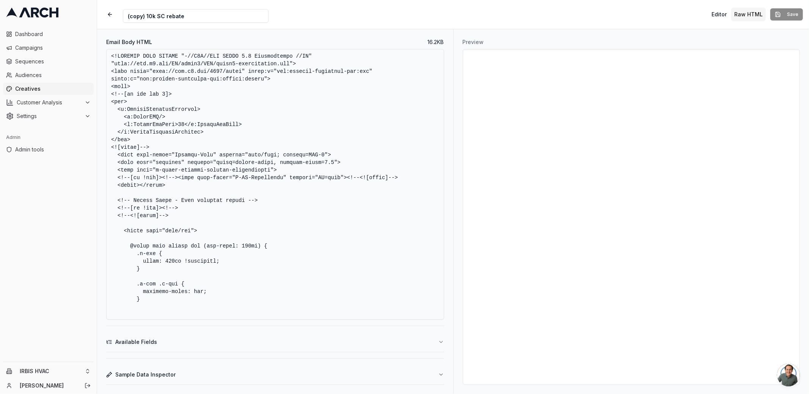
click at [296, 125] on textarea "Email Body HTML" at bounding box center [275, 184] width 338 height 271
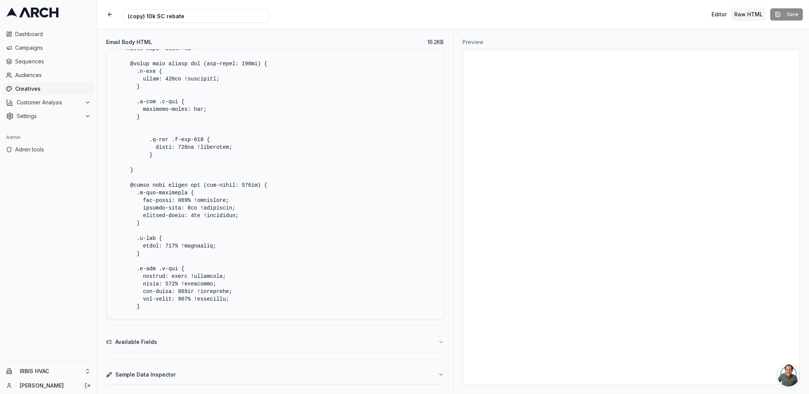
scroll to position [1943, 0]
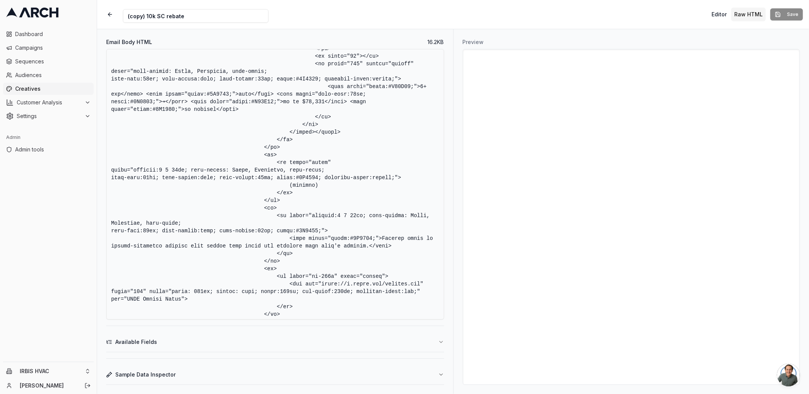
drag, startPoint x: 321, startPoint y: 185, endPoint x: 290, endPoint y: 186, distance: 31.1
click at [290, 186] on textarea "Email Body HTML" at bounding box center [275, 184] width 338 height 271
paste textarea "<span style="color:#1A6887;">(maximum)</span>"
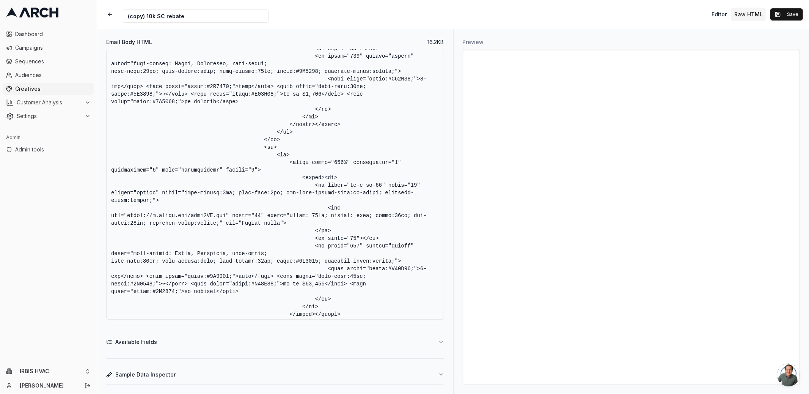
scroll to position [1571, 0]
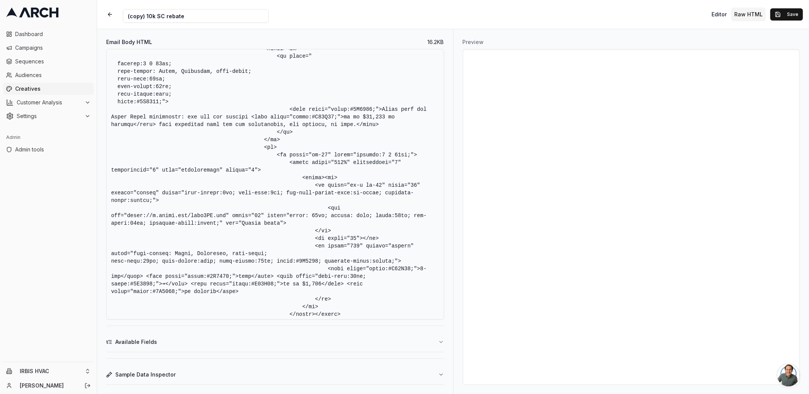
drag, startPoint x: 315, startPoint y: 185, endPoint x: 327, endPoint y: 198, distance: 17.7
click at [327, 198] on textarea "Email Body HTML" at bounding box center [275, 184] width 338 height 271
paste textarea "top" style="line-height:1px; font-size:1px; mso-line-height-rule:at-least; vert…"
type textarea "<!DOCTYPE HTML PUBLIC "-//W3C//DTD XHTML 1.0 Transitional //EN" "[URL][DOMAIN_N…"
drag, startPoint x: 315, startPoint y: 246, endPoint x: 371, endPoint y: 260, distance: 57.0
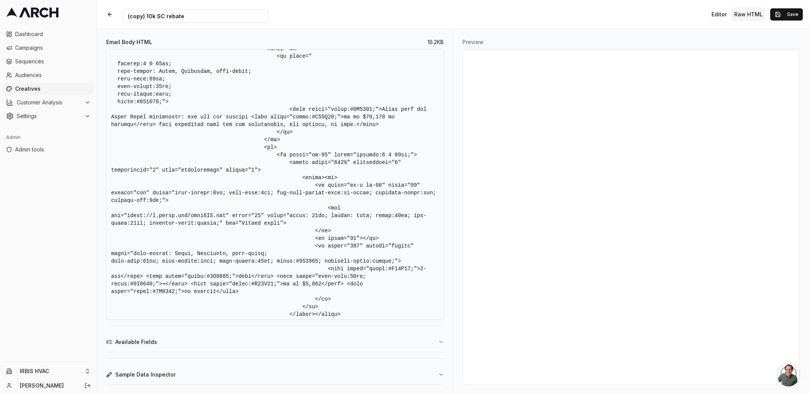
click at [371, 260] on textarea "Email Body HTML" at bounding box center [275, 184] width 338 height 271
click at [785, 16] on button "Save" at bounding box center [787, 14] width 33 height 12
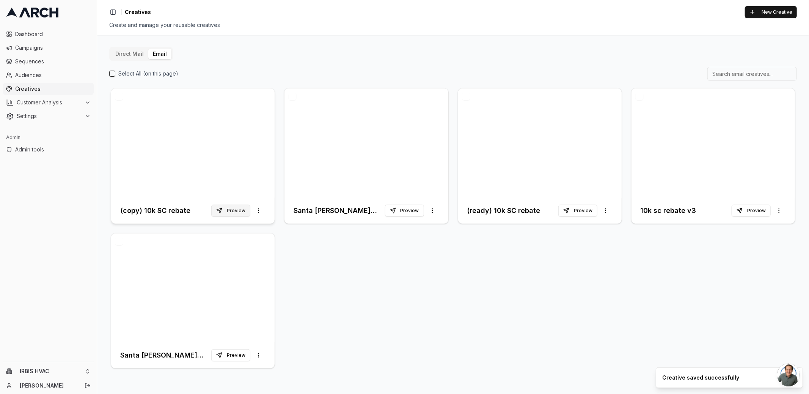
click at [239, 208] on button "Preview" at bounding box center [230, 211] width 39 height 12
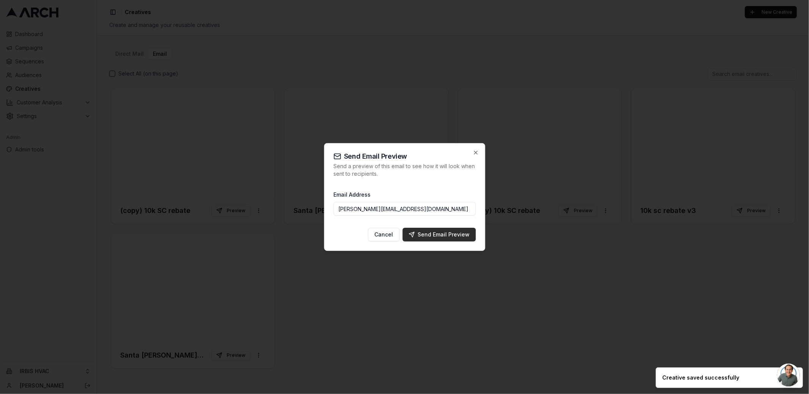
click at [442, 231] on div "Send Email Preview" at bounding box center [439, 235] width 61 height 8
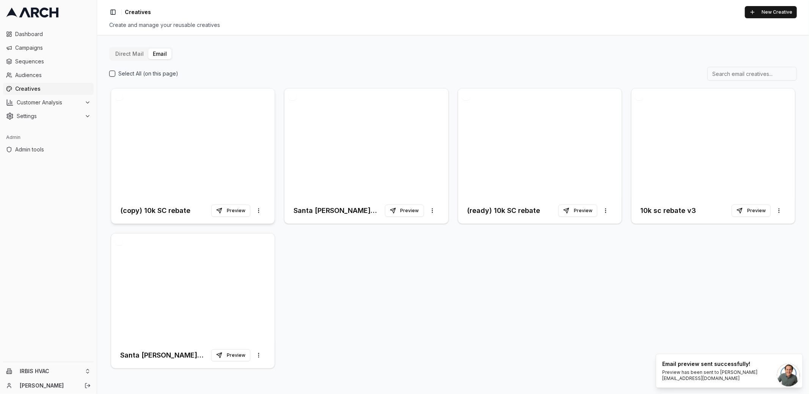
click at [230, 156] on div at bounding box center [193, 142] width 164 height 109
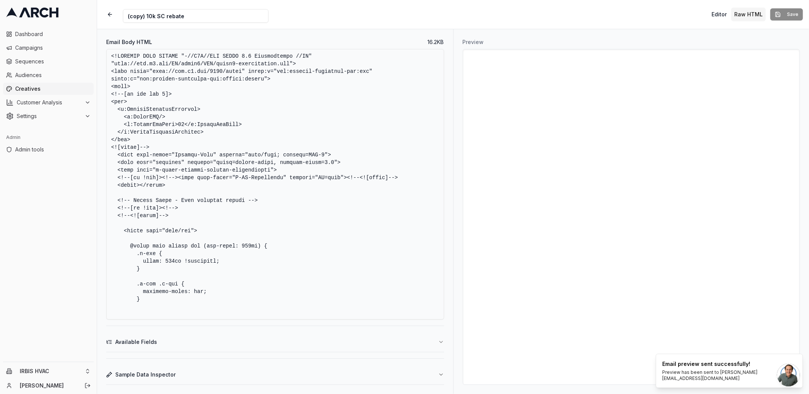
click at [312, 207] on textarea "Email Body HTML" at bounding box center [275, 184] width 338 height 271
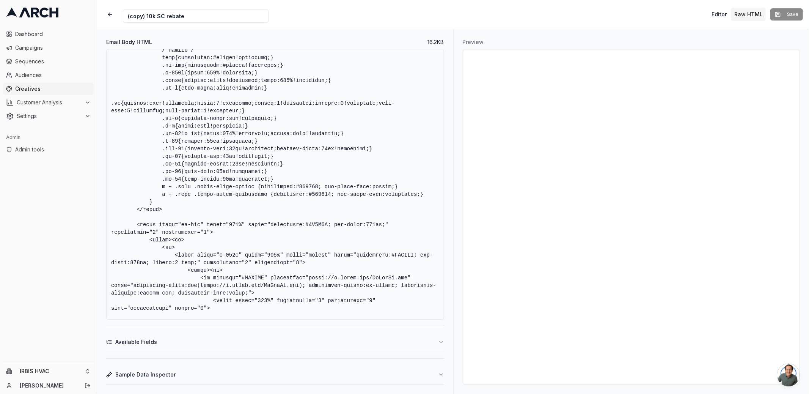
scroll to position [1212, 0]
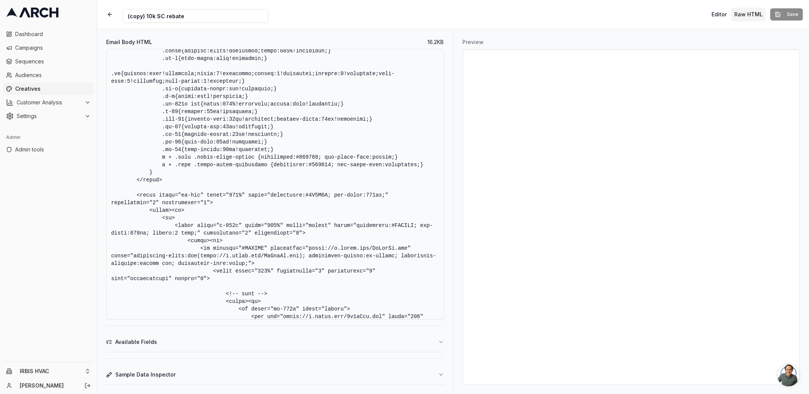
click at [338, 229] on textarea "Email Body HTML" at bounding box center [275, 184] width 338 height 271
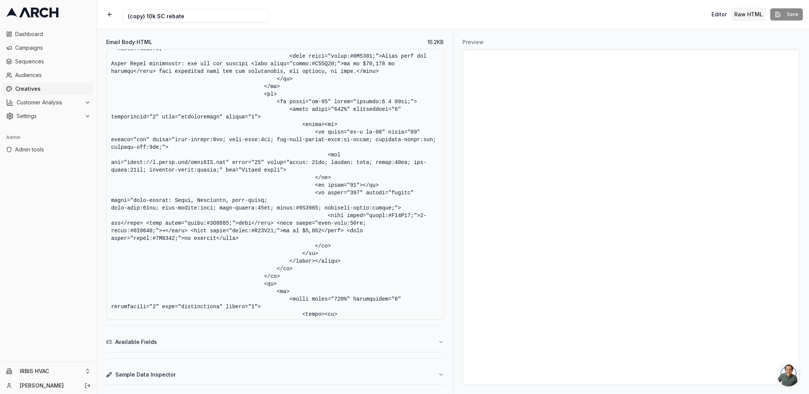
scroll to position [1621, 0]
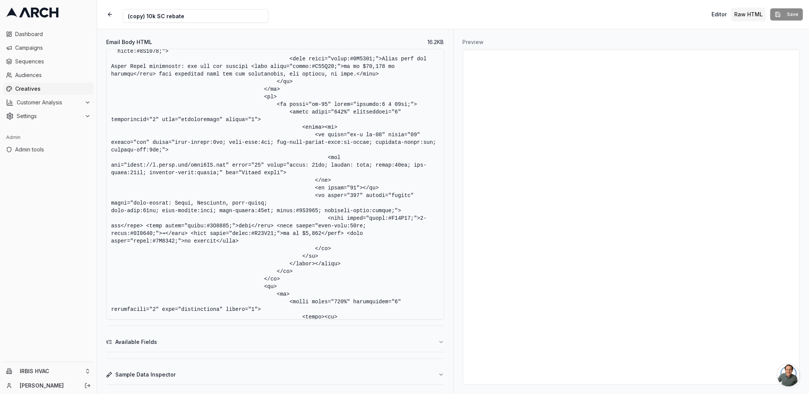
click at [404, 195] on textarea "Email Body HTML" at bounding box center [275, 184] width 338 height 271
click at [381, 211] on textarea "Email Body HTML" at bounding box center [275, 184] width 338 height 271
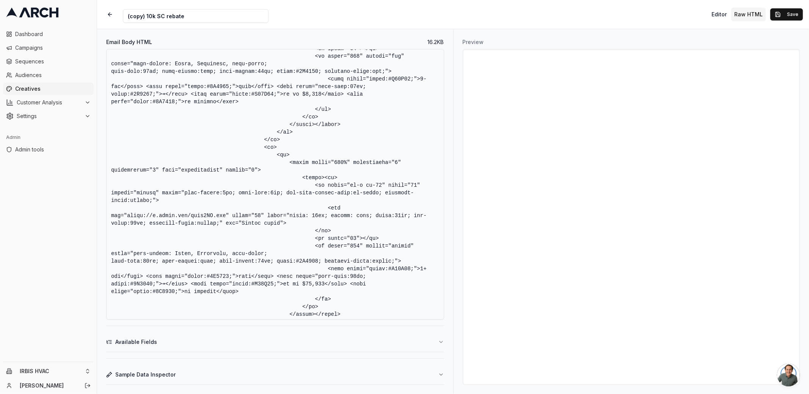
drag, startPoint x: 315, startPoint y: 186, endPoint x: 324, endPoint y: 203, distance: 19.9
click at [324, 203] on textarea "Email Body HTML" at bounding box center [275, 184] width 338 height 271
paste textarea "top" style="line-height:1px; font-size:1px; mso-line-height-rule:at-least; vert…"
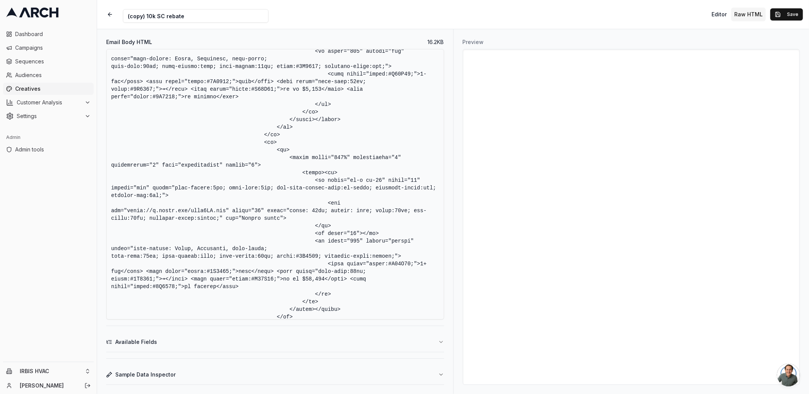
click at [404, 239] on textarea "Email Body HTML" at bounding box center [275, 184] width 338 height 271
click at [376, 256] on textarea "Email Body HTML" at bounding box center [275, 184] width 338 height 271
type textarea "<!DOCTYPE HTML PUBLIC "-//W3C//DTD XHTML 1.0 Transitional //EN" "http://www.w3.…"
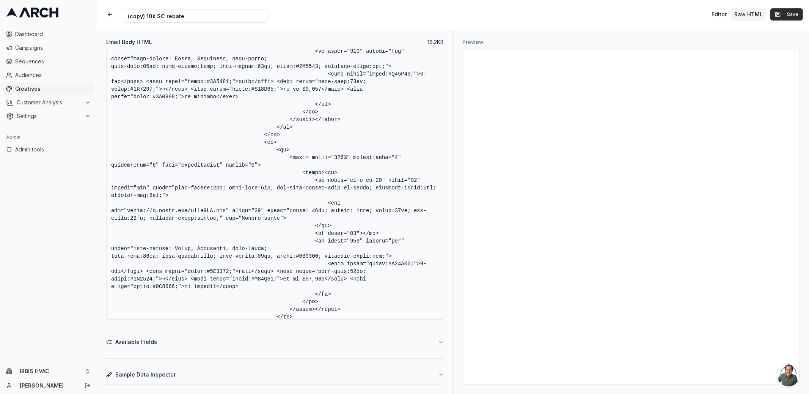
click at [785, 13] on button "Save" at bounding box center [787, 14] width 33 height 12
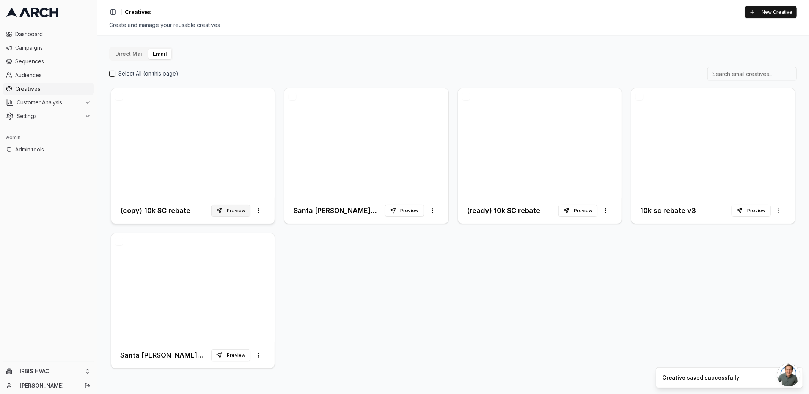
click at [234, 211] on button "Preview" at bounding box center [230, 211] width 39 height 12
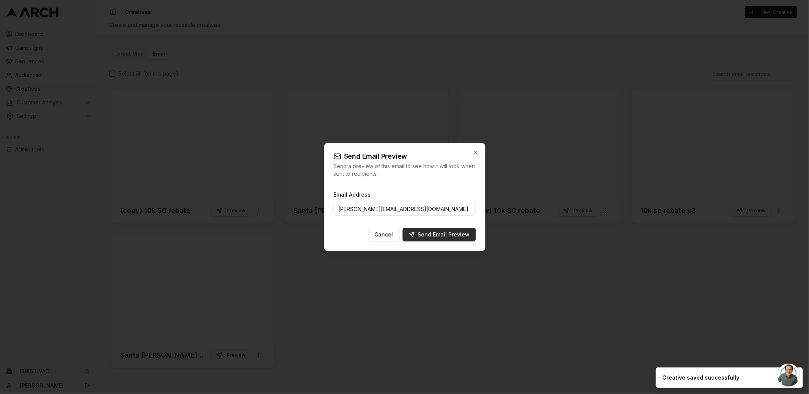
click at [430, 236] on div "Send Email Preview" at bounding box center [439, 235] width 61 height 8
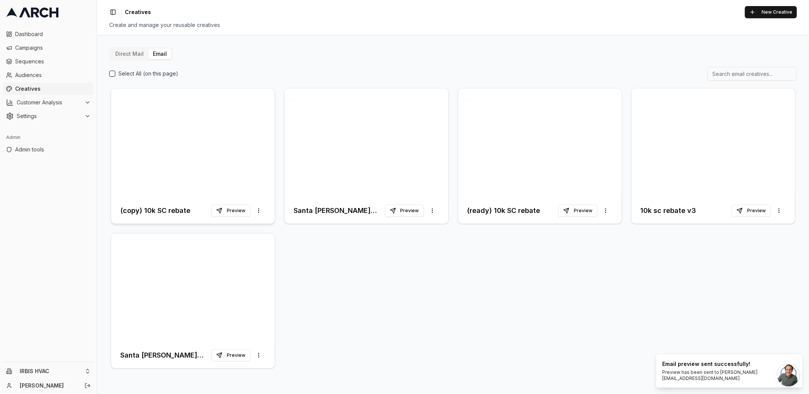
click at [223, 102] on div at bounding box center [193, 142] width 164 height 109
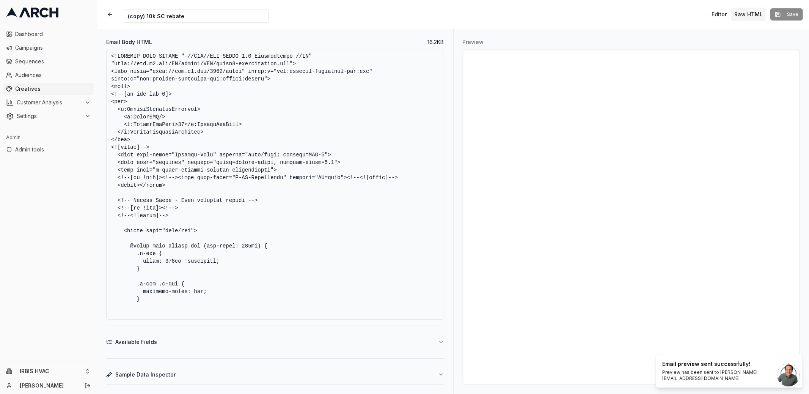
click at [254, 215] on textarea "Email Body HTML" at bounding box center [275, 184] width 338 height 271
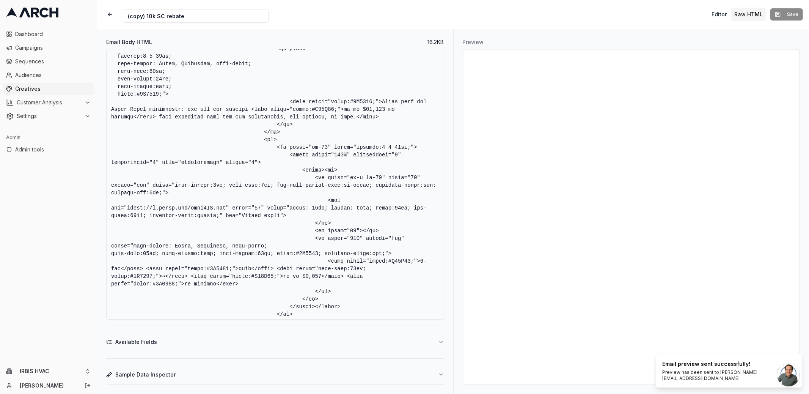
click at [188, 193] on textarea "Email Body HTML" at bounding box center [275, 184] width 338 height 271
drag, startPoint x: 147, startPoint y: 194, endPoint x: 197, endPoint y: 195, distance: 49.7
click at [197, 195] on textarea "Email Body HTML" at bounding box center [275, 184] width 338 height 271
type textarea "<!DOCTYPE HTML PUBLIC "-//W3C//DTD XHTML 1.0 Transitional //EN" "http://www.w3.…"
click at [321, 174] on textarea "Email Body HTML" at bounding box center [275, 184] width 338 height 271
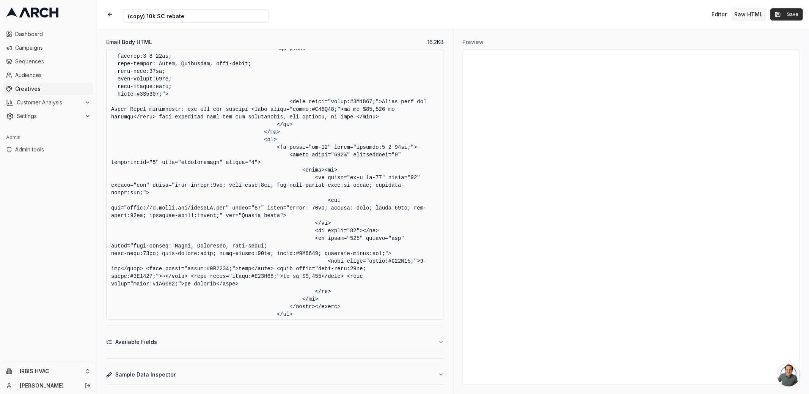
click at [786, 13] on button "Save" at bounding box center [787, 14] width 33 height 12
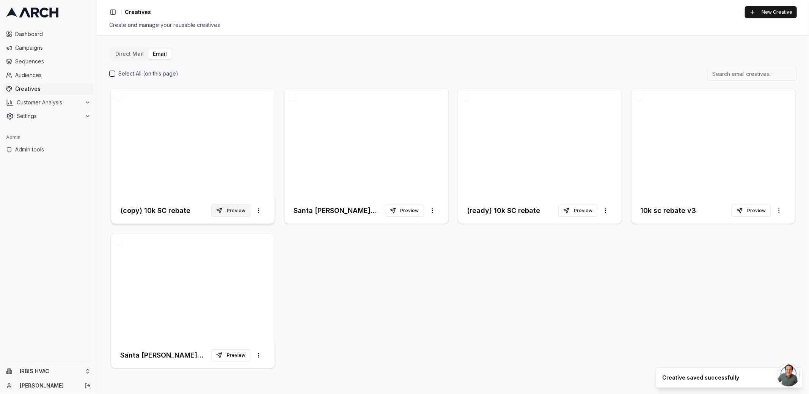
click at [240, 214] on button "Preview" at bounding box center [230, 211] width 39 height 12
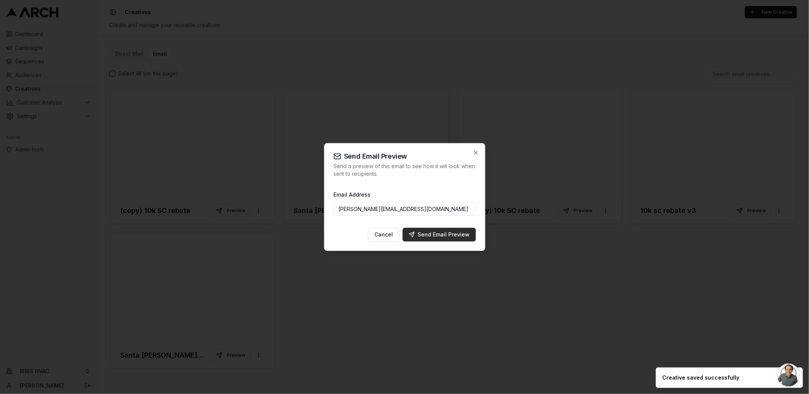
click at [432, 231] on div "Send Email Preview" at bounding box center [439, 235] width 61 height 8
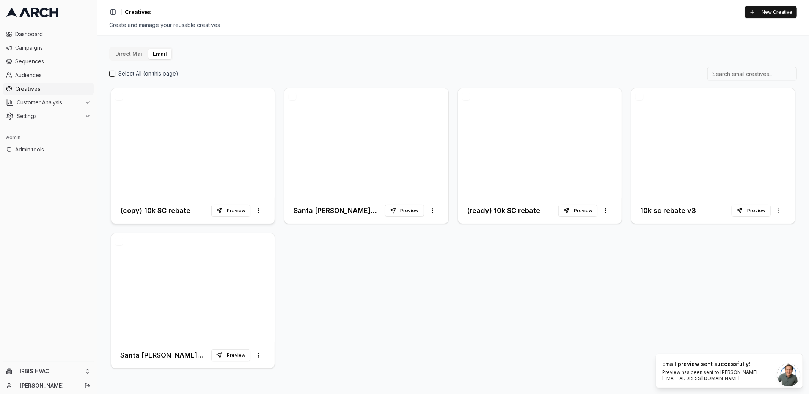
click at [224, 184] on div at bounding box center [193, 142] width 164 height 109
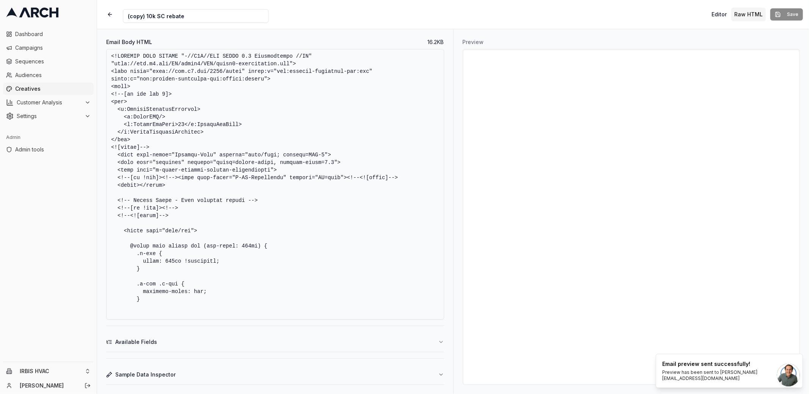
click at [305, 194] on textarea "Email Body HTML" at bounding box center [275, 184] width 338 height 271
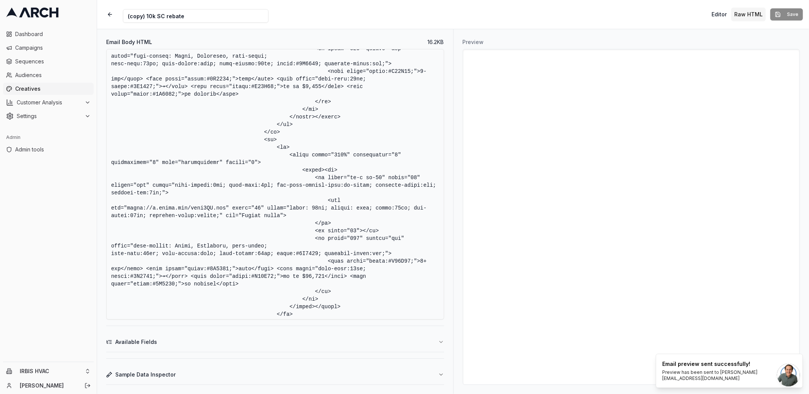
scroll to position [1579, 0]
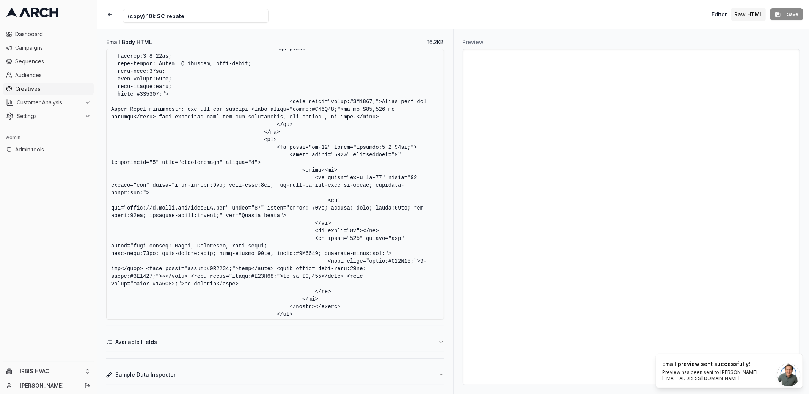
click at [149, 190] on textarea "Email Body HTML" at bounding box center [275, 184] width 338 height 271
paste textarea "padding-top:8px;"
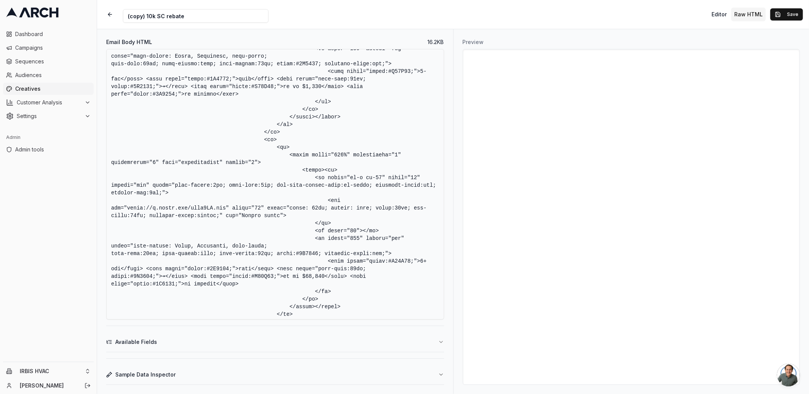
click at [185, 194] on textarea "Email Body HTML" at bounding box center [275, 184] width 338 height 271
type textarea "<!DOCTYPE HTML PUBLIC "-//W3C//DTD XHTML 1.0 Transitional //EN" "http://www.w3.…"
click at [792, 15] on button "Save" at bounding box center [787, 14] width 33 height 12
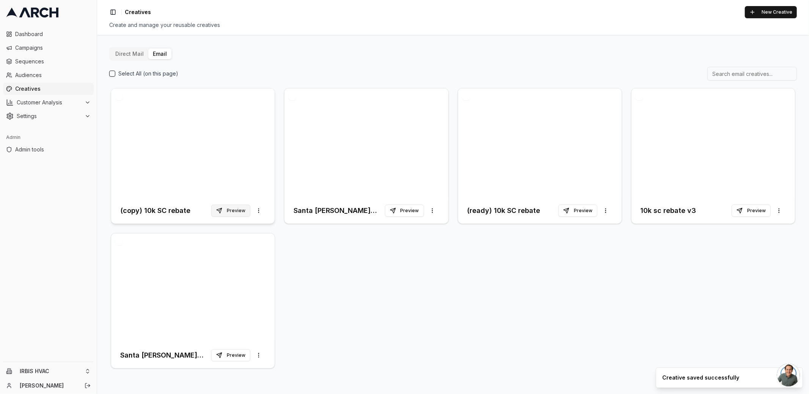
click at [232, 206] on button "Preview" at bounding box center [230, 211] width 39 height 12
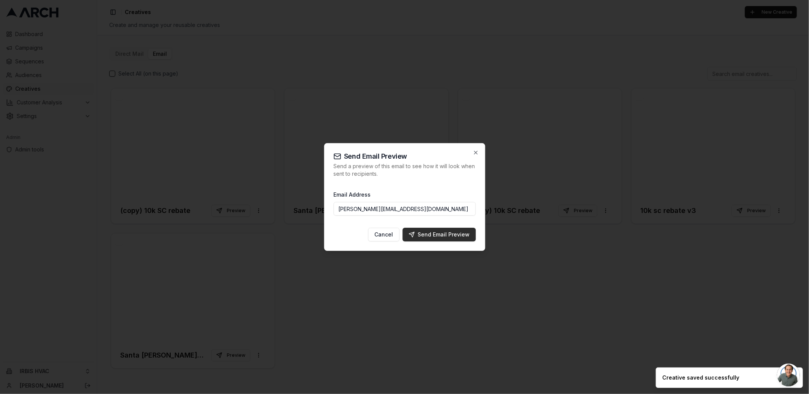
click at [428, 238] on button "Send Email Preview" at bounding box center [439, 235] width 73 height 14
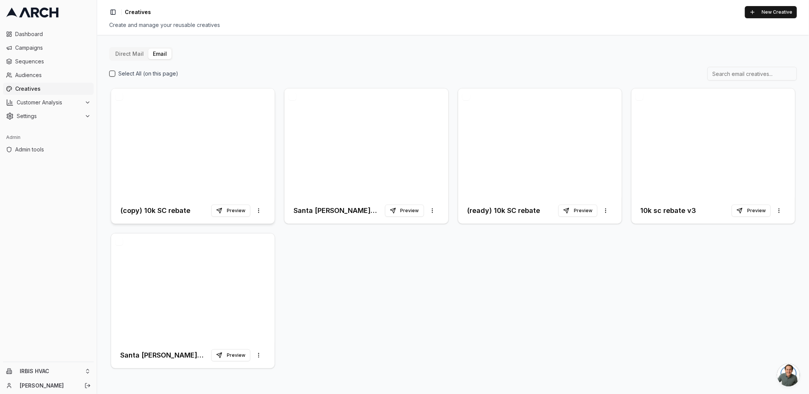
click at [180, 211] on h3 "(copy) 10k SC rebate" at bounding box center [155, 210] width 70 height 11
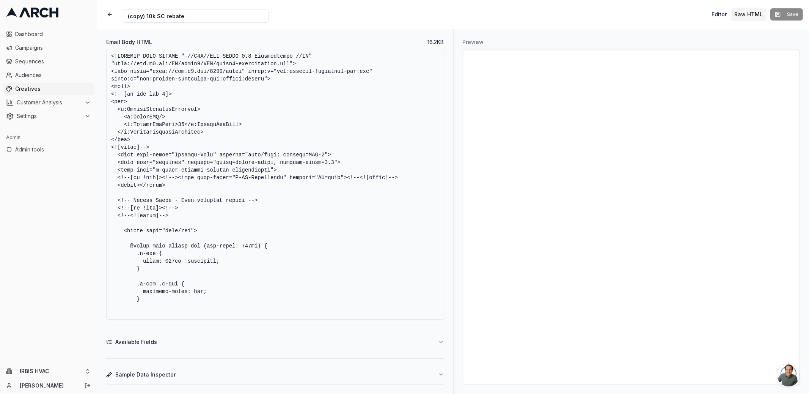
click at [135, 13] on input "(copy) 10k SC rebate" at bounding box center [196, 16] width 146 height 14
type input "(final final) 10k SC rebate"
click at [315, 18] on div "Creative Name (final final) 10k SC rebate Editor Raw HTML Save" at bounding box center [453, 14] width 712 height 29
click at [786, 15] on button "Save" at bounding box center [787, 14] width 33 height 12
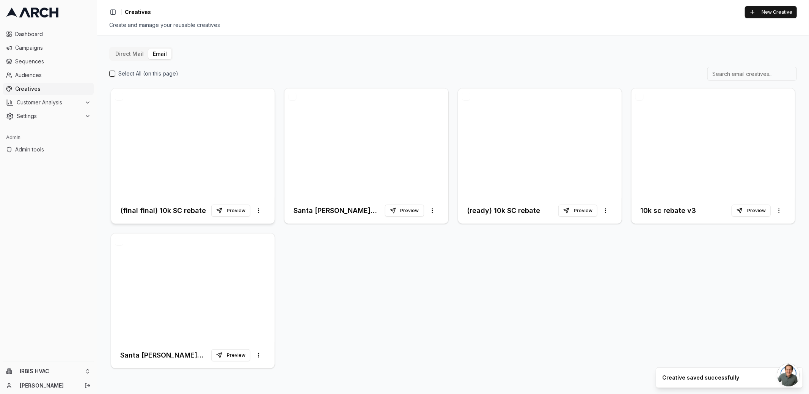
click at [198, 160] on div at bounding box center [193, 142] width 164 height 109
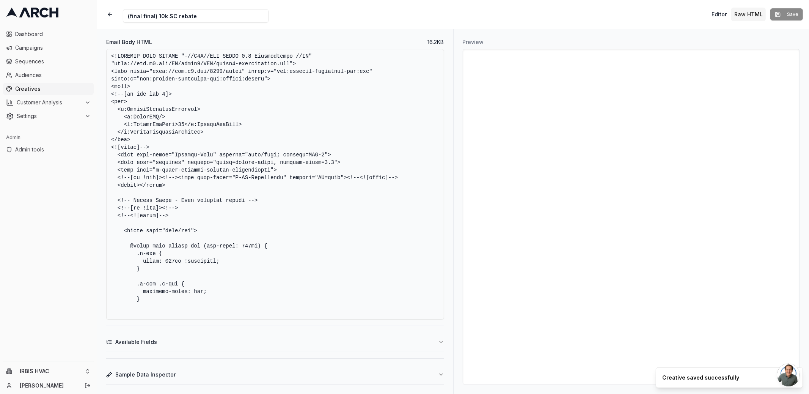
click at [350, 22] on div "Creative Name (final final) 10k SC rebate Editor Raw HTML Save" at bounding box center [453, 14] width 712 height 29
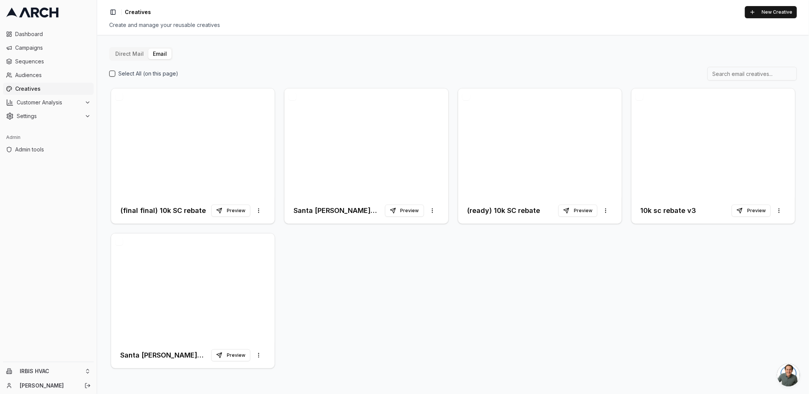
click at [346, 297] on div "(final final) 10k SC rebate Preview More options Santa Clara Rebate - 2nd follo…" at bounding box center [453, 228] width 688 height 283
click at [275, 58] on div "Direct Mail Email Select All (on this page) (final final) 10k SC rebate Preview…" at bounding box center [453, 208] width 688 height 323
click at [335, 274] on div "Direct Mail Email Select All (on this page) design 3 Preview More options (fina…" at bounding box center [453, 214] width 712 height 359
click at [457, 253] on div "Direct Mail Email Select All (on this page) design 3 Preview More options (fina…" at bounding box center [453, 214] width 712 height 359
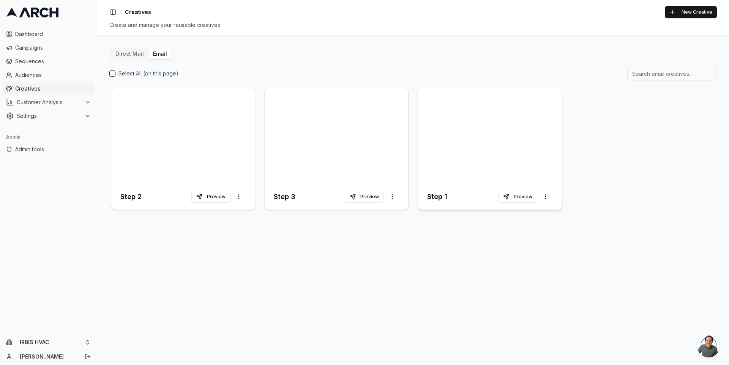
click at [474, 128] on div at bounding box center [489, 136] width 143 height 96
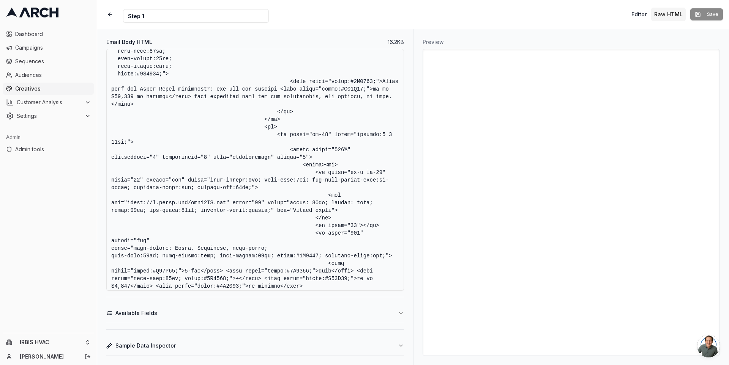
scroll to position [1667, 0]
click at [225, 111] on textarea "Email Body HTML" at bounding box center [255, 170] width 298 height 242
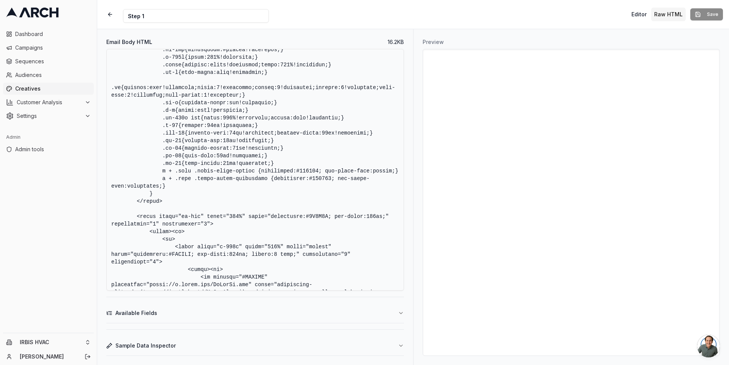
scroll to position [1562, 0]
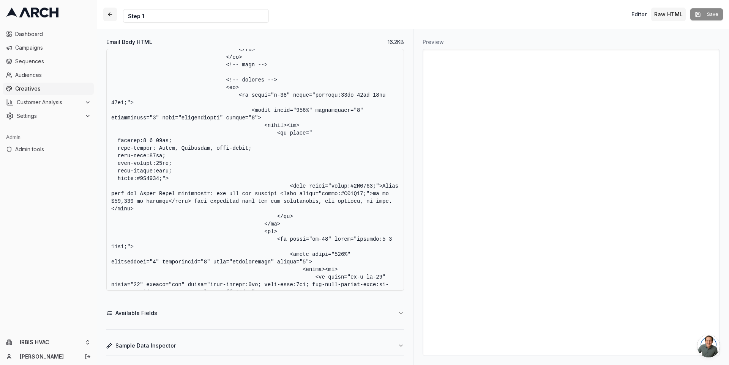
click at [111, 15] on button "button" at bounding box center [110, 15] width 14 height 14
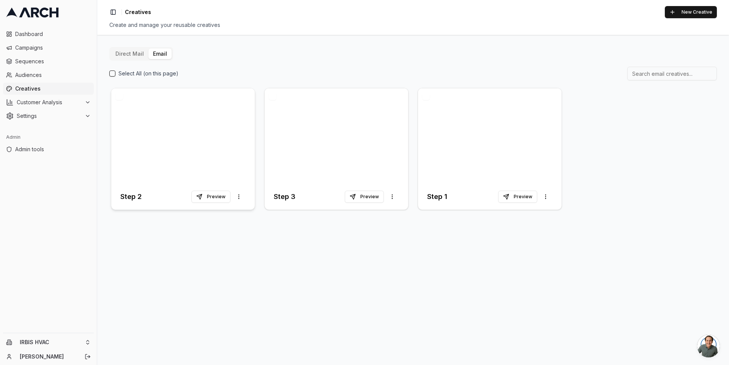
click at [206, 108] on div at bounding box center [182, 136] width 143 height 96
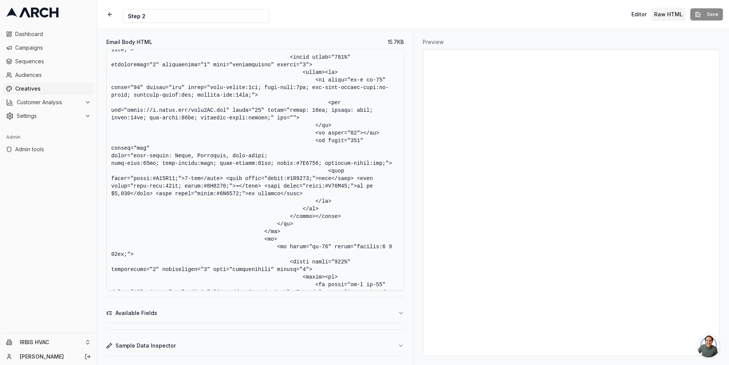
scroll to position [1889, 0]
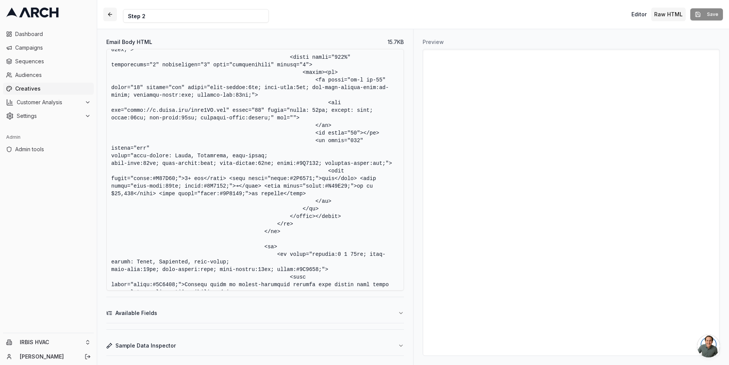
click at [110, 13] on button "button" at bounding box center [110, 15] width 14 height 14
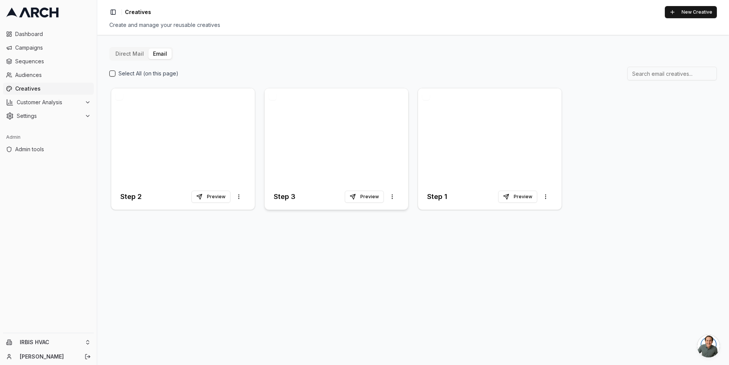
click at [309, 113] on div at bounding box center [335, 136] width 143 height 96
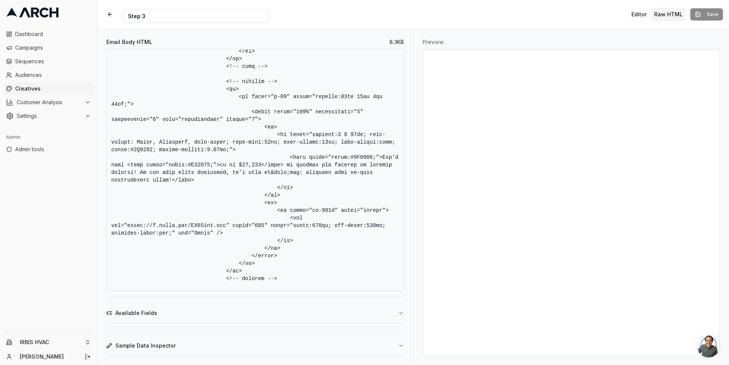
scroll to position [701, 0]
click at [291, 179] on textarea "Email Body HTML" at bounding box center [255, 170] width 298 height 242
click at [272, 155] on textarea "Email Body HTML" at bounding box center [255, 170] width 298 height 242
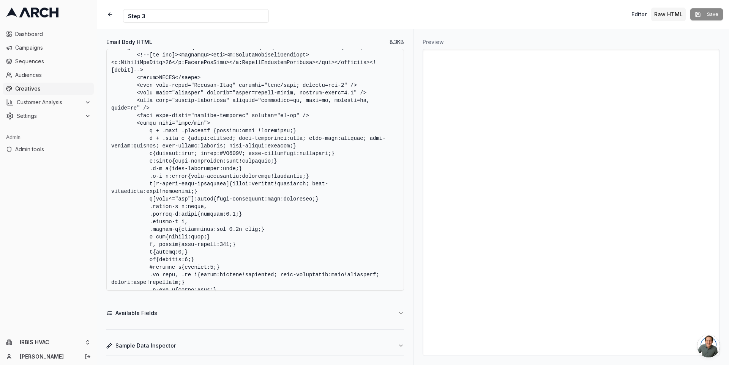
scroll to position [0, 0]
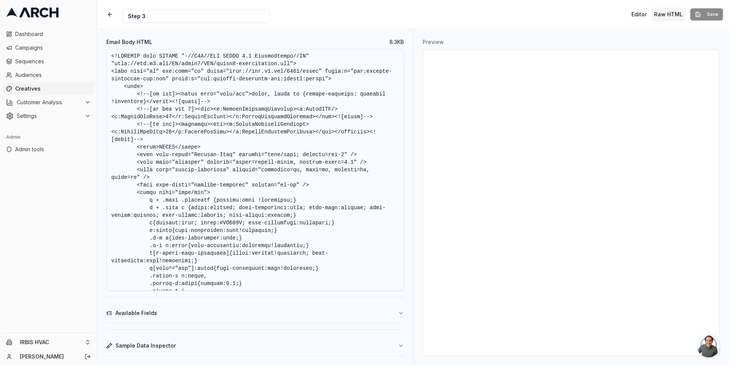
click at [398, 28] on div "Creative Name Step 3 Editor Raw HTML Save" at bounding box center [412, 14] width 631 height 29
click at [113, 11] on button "button" at bounding box center [110, 15] width 14 height 14
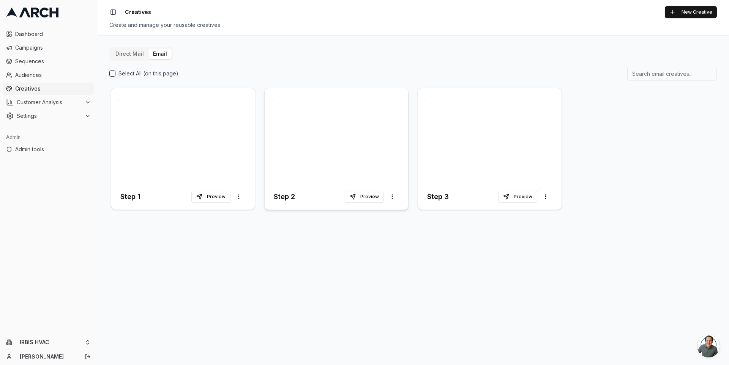
click at [296, 119] on div at bounding box center [335, 136] width 143 height 96
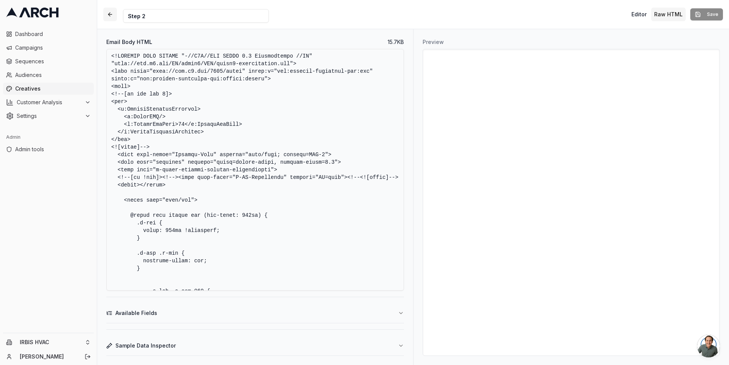
click at [111, 16] on button "button" at bounding box center [110, 15] width 14 height 14
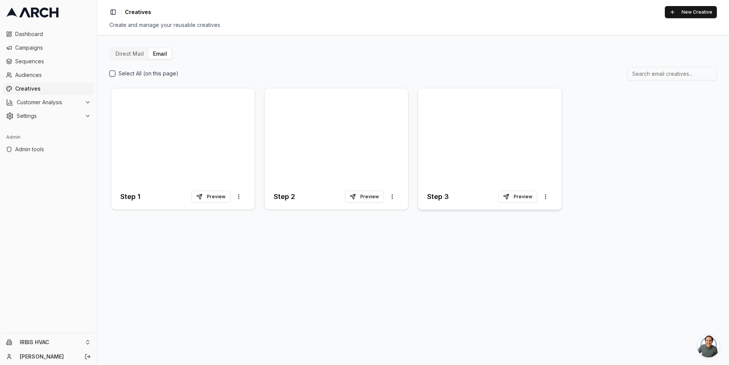
click at [471, 140] on div at bounding box center [489, 136] width 143 height 96
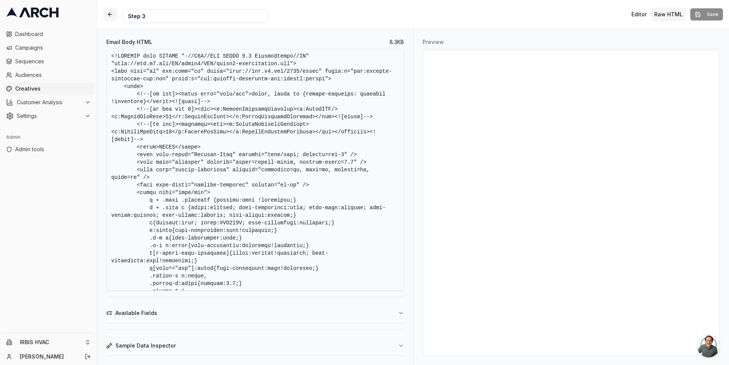
click at [107, 13] on button "button" at bounding box center [110, 15] width 14 height 14
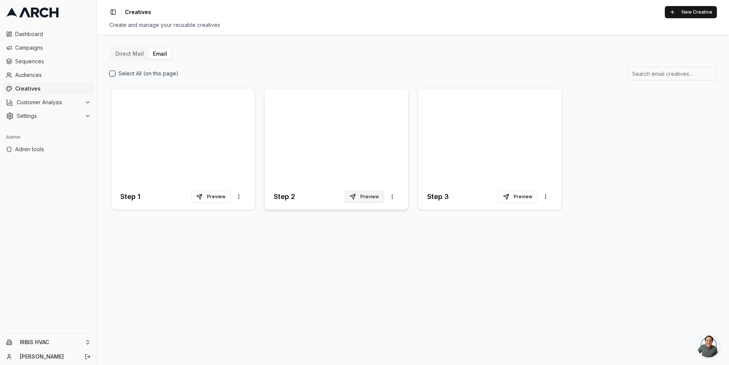
click at [368, 197] on button "Preview" at bounding box center [364, 197] width 39 height 12
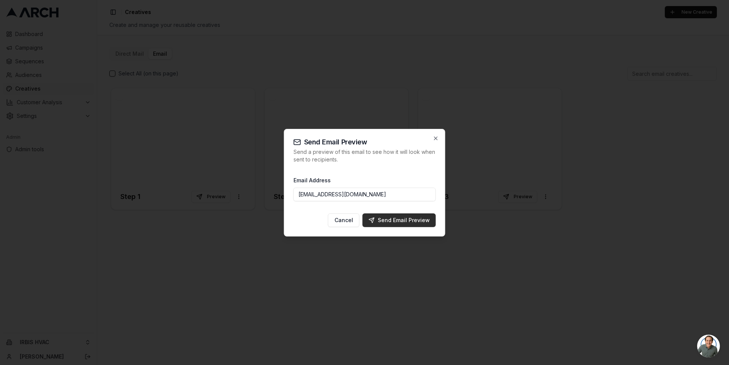
click at [400, 220] on div "Send Email Preview" at bounding box center [398, 221] width 61 height 8
type input "jimmy@getarch.com"
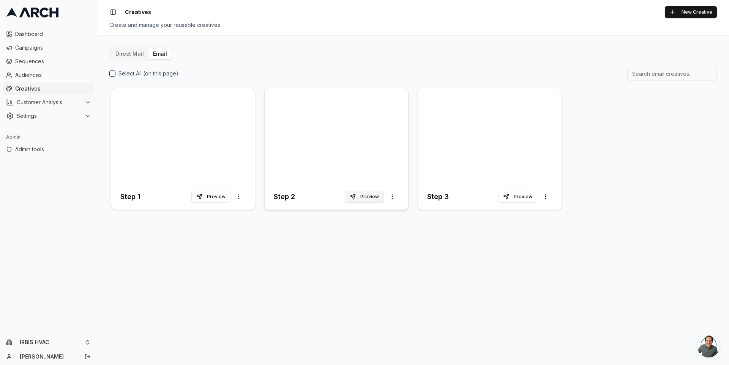
click at [358, 198] on button "Preview" at bounding box center [364, 197] width 39 height 12
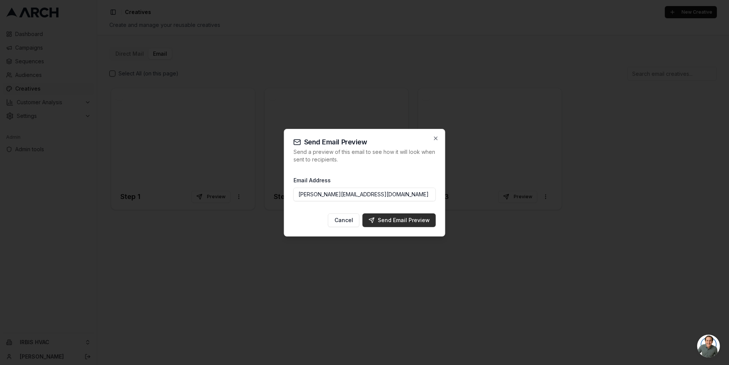
click at [400, 222] on div "Send Email Preview" at bounding box center [398, 221] width 61 height 8
type input "jimmy@getarch.com"
